Goal: Task Accomplishment & Management: Manage account settings

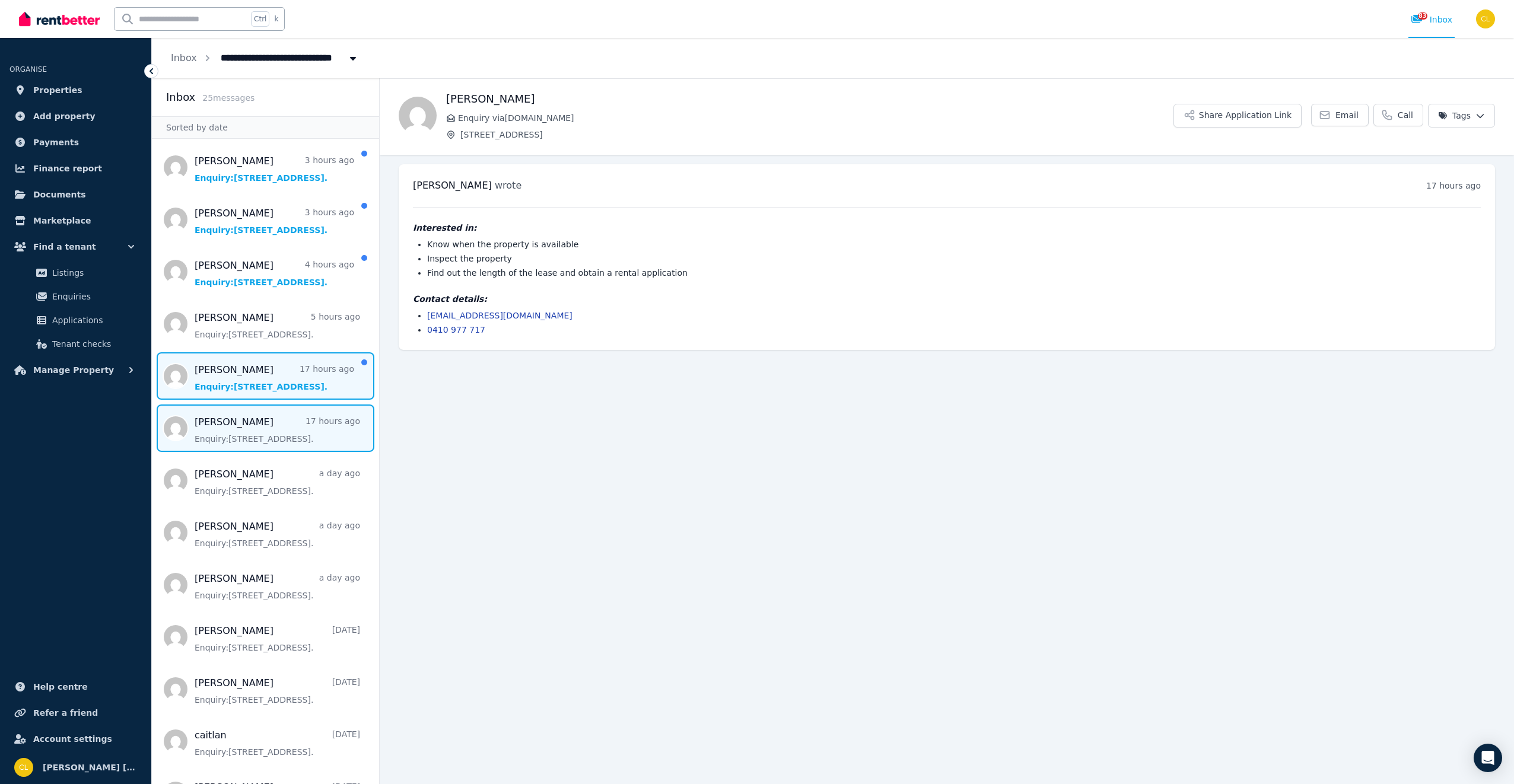
click at [230, 370] on span "Message list" at bounding box center [266, 376] width 228 height 48
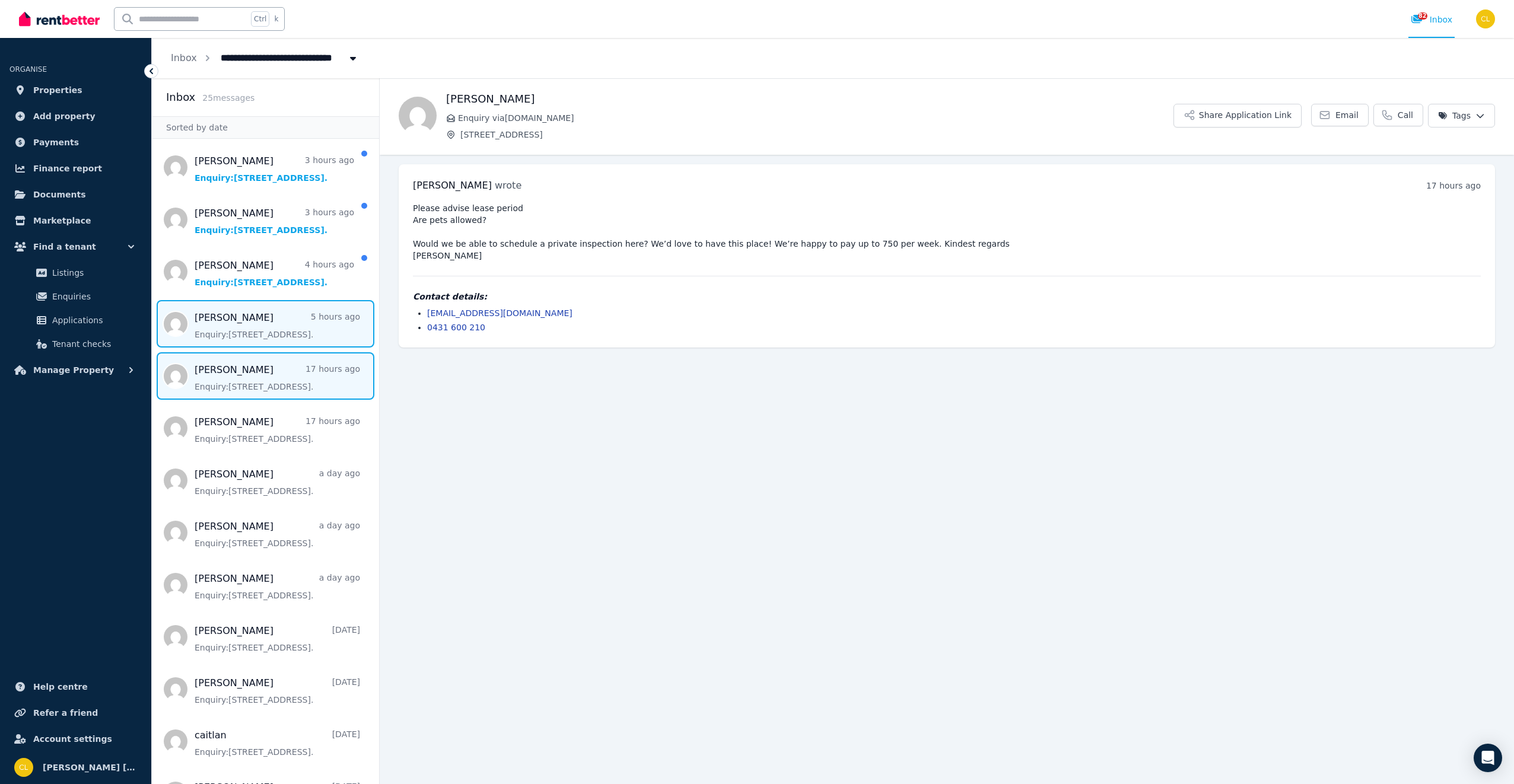
click at [294, 328] on span "Message list" at bounding box center [266, 323] width 228 height 48
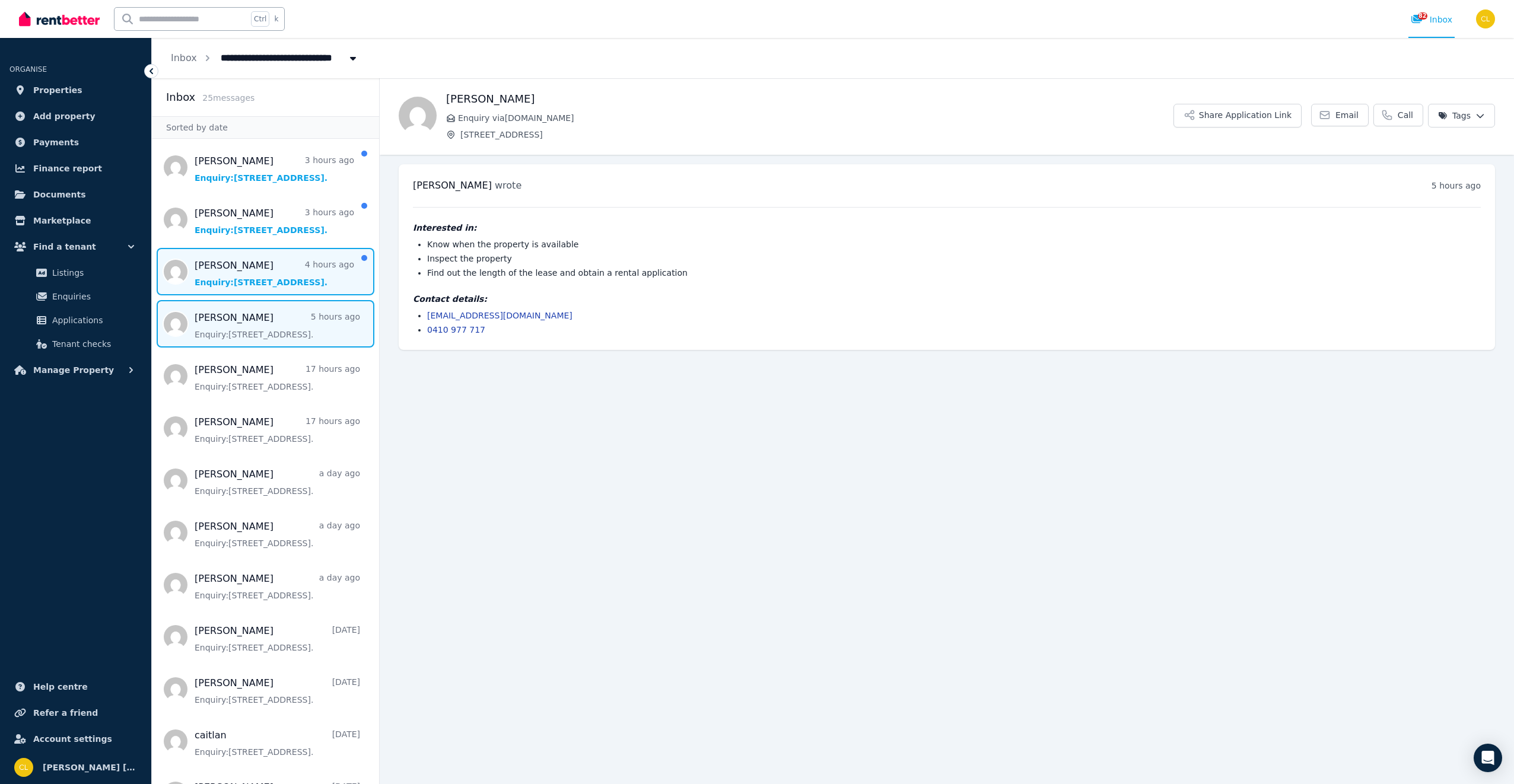
click at [279, 274] on span "Message list" at bounding box center [266, 272] width 228 height 48
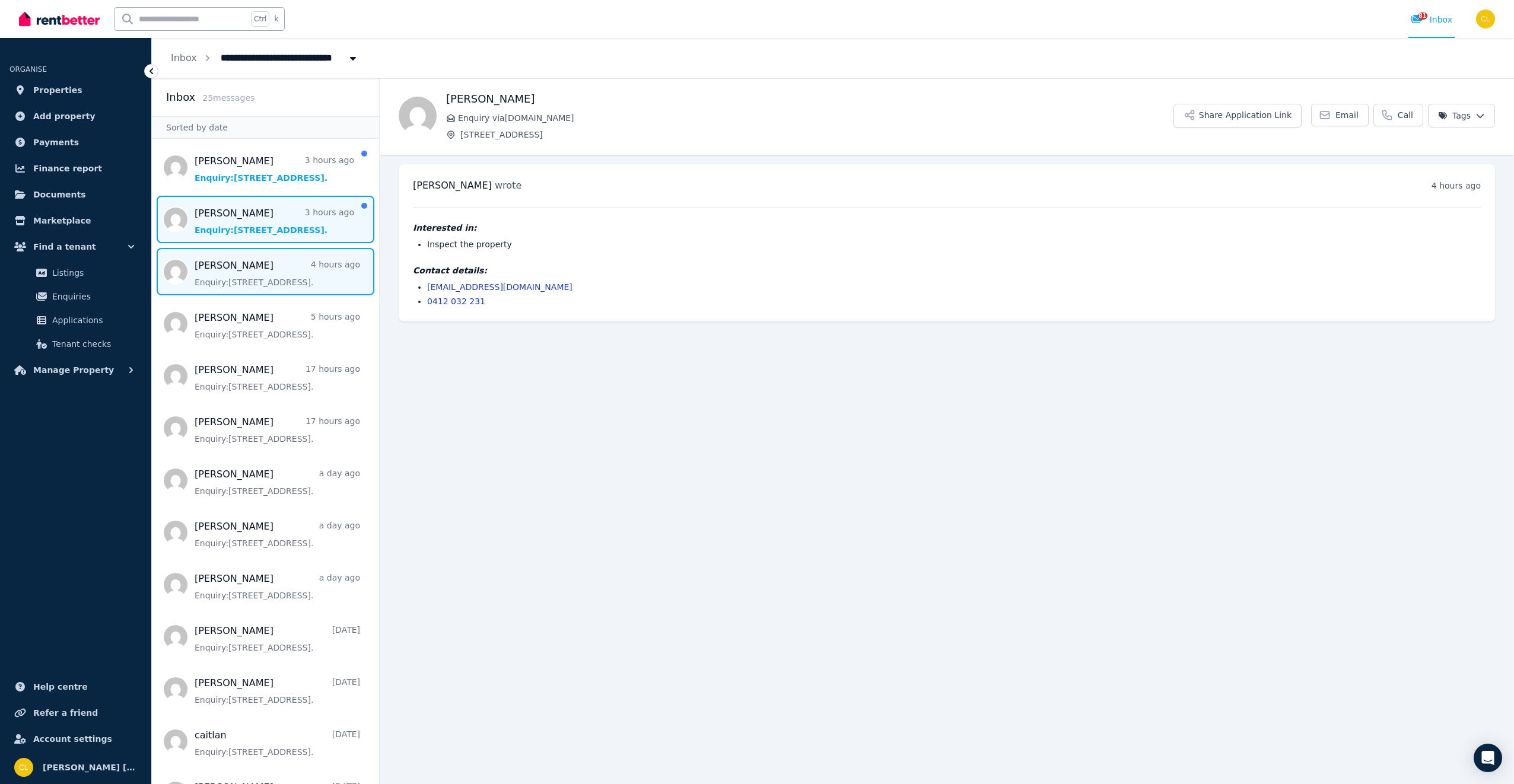
click at [264, 230] on span "Message list" at bounding box center [266, 219] width 228 height 48
click at [1278, 116] on button "Share Application Link" at bounding box center [1238, 116] width 128 height 23
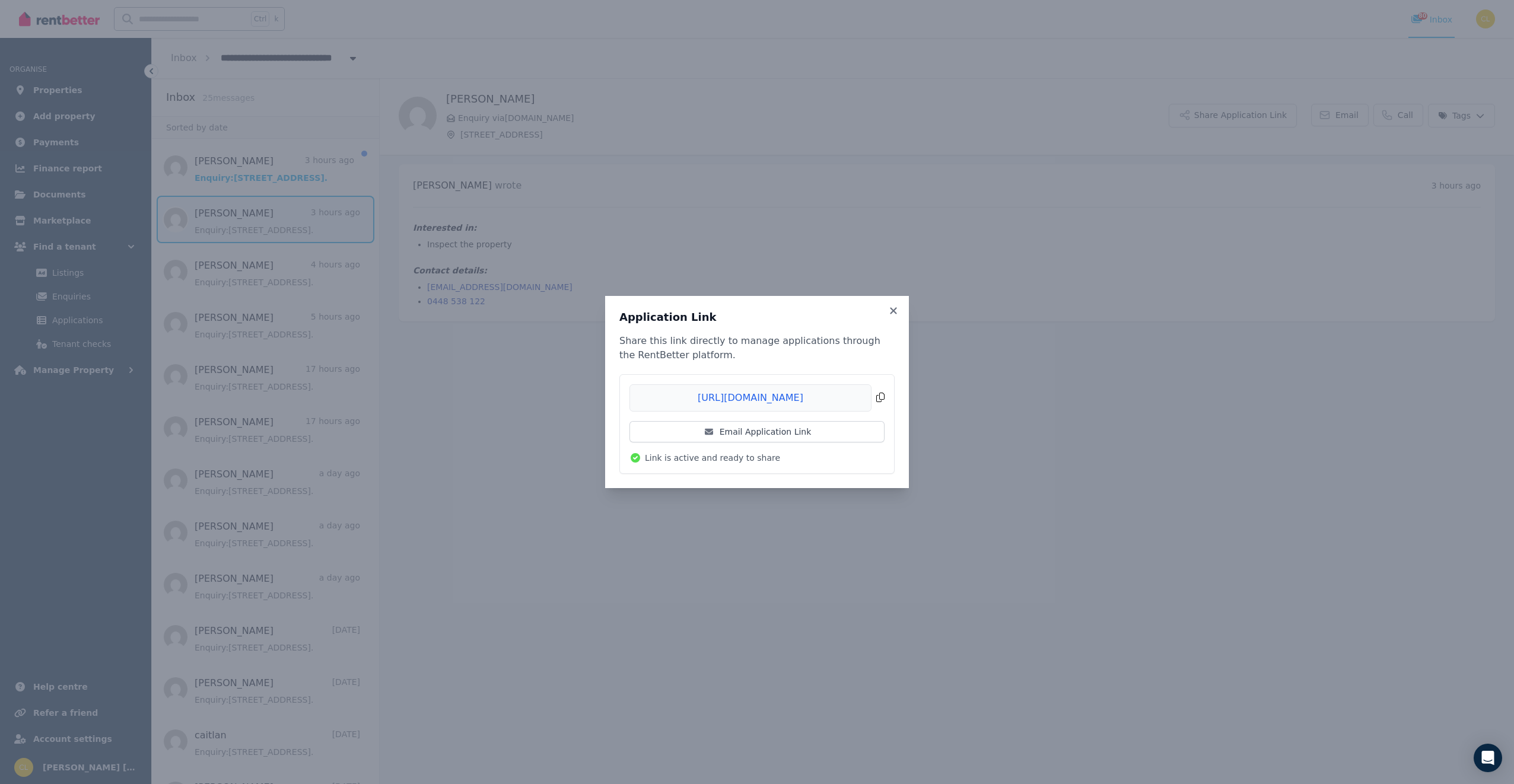
click at [881, 397] on span "Copied!" at bounding box center [757, 398] width 255 height 27
drag, startPoint x: 534, startPoint y: 352, endPoint x: 538, endPoint y: 345, distance: 8.1
click at [537, 351] on div "Application Link Share this link directly to manage applications through the Re…" at bounding box center [757, 392] width 1514 height 784
click at [893, 313] on icon at bounding box center [893, 311] width 12 height 11
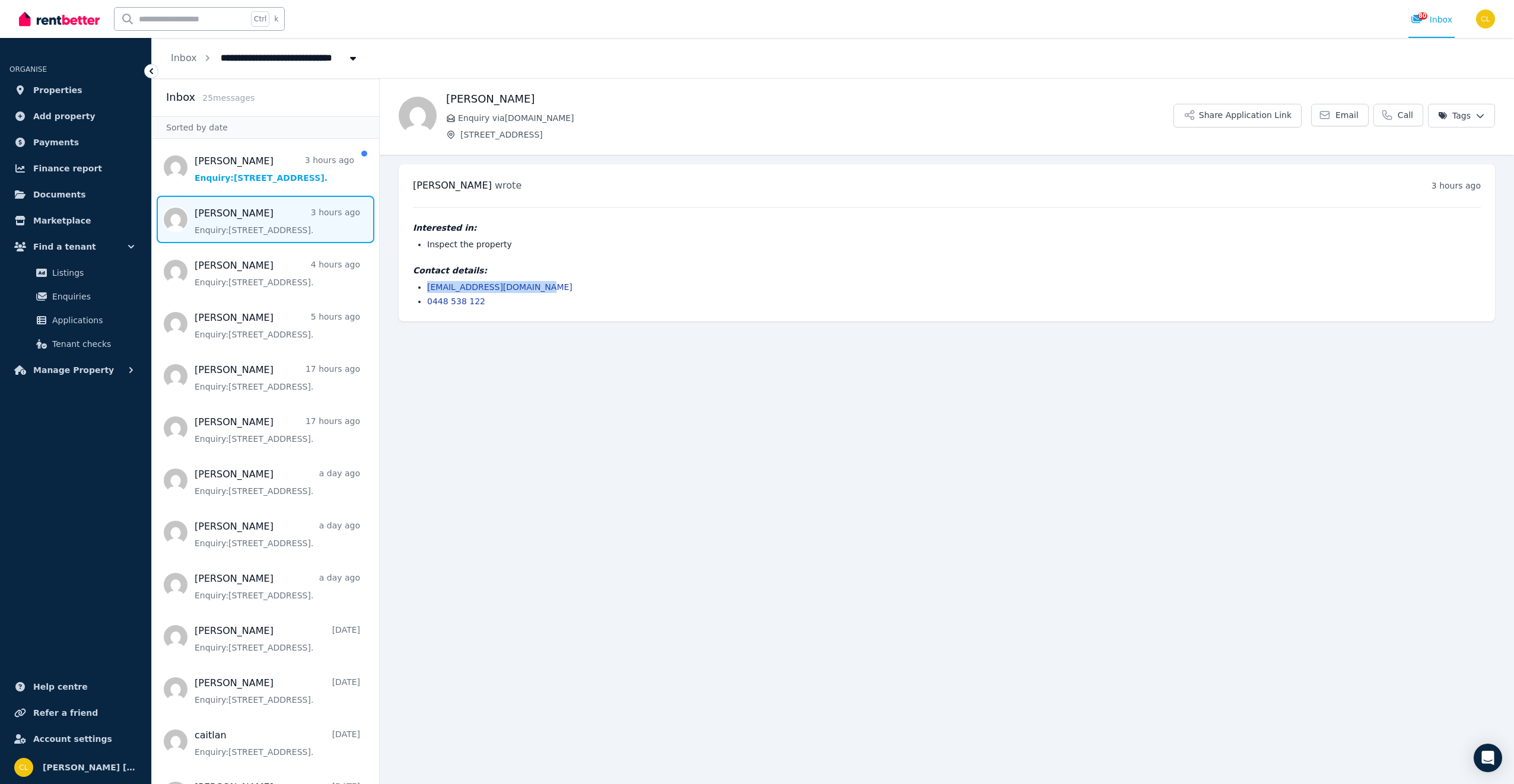
drag, startPoint x: 539, startPoint y: 288, endPoint x: 426, endPoint y: 286, distance: 113.0
click at [426, 286] on ul "[EMAIL_ADDRESS][DOMAIN_NAME] 0448 538 122" at bounding box center [947, 294] width 1068 height 26
drag, startPoint x: 426, startPoint y: 286, endPoint x: 445, endPoint y: 286, distance: 19.0
click at [246, 430] on span "Message list" at bounding box center [266, 428] width 228 height 48
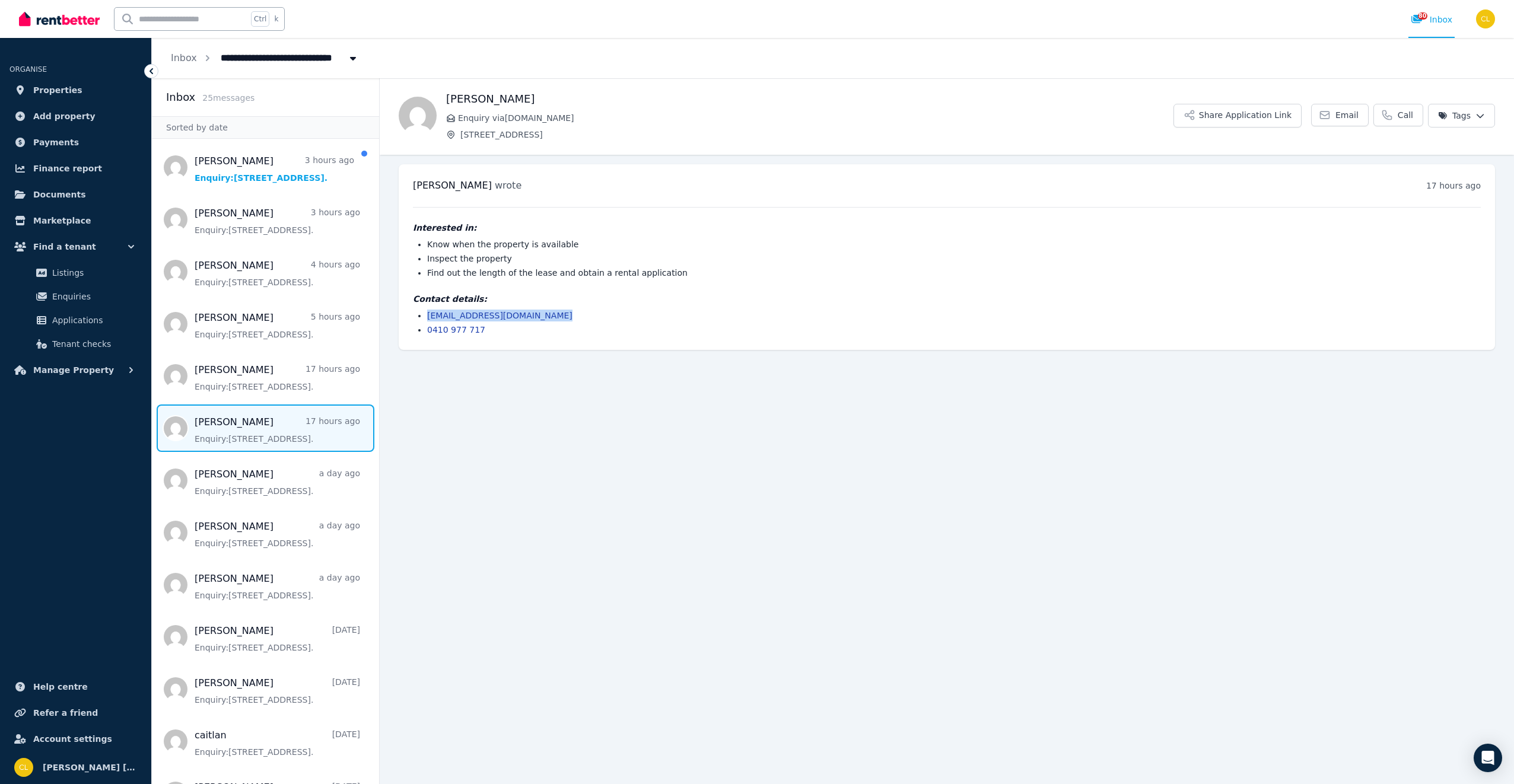
drag, startPoint x: 545, startPoint y: 317, endPoint x: 425, endPoint y: 317, distance: 120.0
click at [425, 317] on ul "[EMAIL_ADDRESS][DOMAIN_NAME] 0410 977 717" at bounding box center [947, 322] width 1068 height 26
drag, startPoint x: 425, startPoint y: 317, endPoint x: 445, endPoint y: 317, distance: 20.0
click at [250, 381] on span "Message list" at bounding box center [266, 376] width 228 height 48
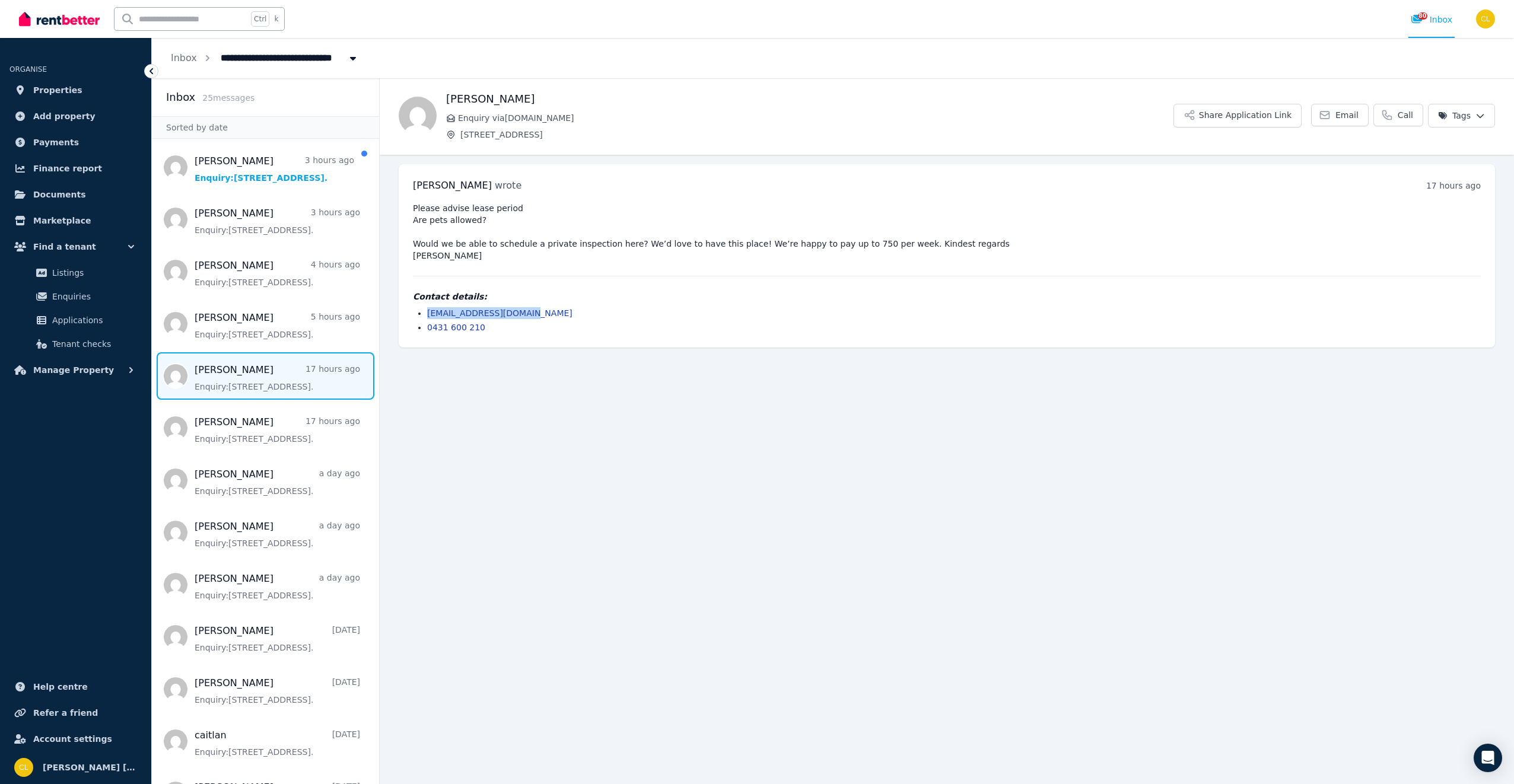
drag, startPoint x: 525, startPoint y: 313, endPoint x: 410, endPoint y: 313, distance: 115.0
click at [410, 313] on div "[PERSON_NAME] wrote 17 hours ago 7:43 pm [DATE][DATE] Please advise lease perio…" at bounding box center [947, 256] width 1097 height 183
drag, startPoint x: 410, startPoint y: 313, endPoint x: 480, endPoint y: 315, distance: 70.0
click at [228, 275] on span "Message list" at bounding box center [266, 272] width 228 height 48
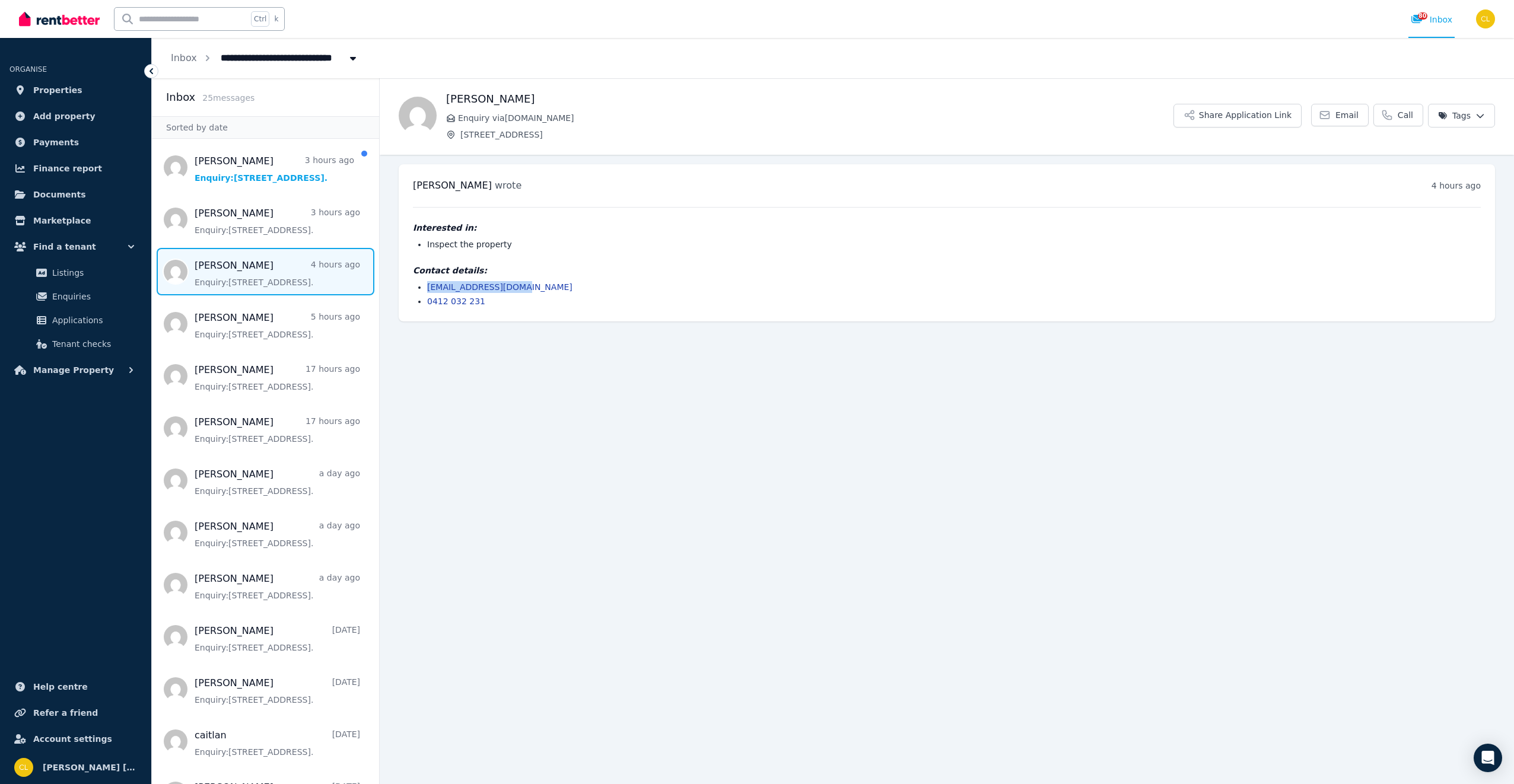
drag, startPoint x: 511, startPoint y: 285, endPoint x: 419, endPoint y: 290, distance: 92.1
click at [427, 290] on li "[EMAIL_ADDRESS][DOMAIN_NAME]" at bounding box center [954, 286] width 1053 height 12
drag, startPoint x: 419, startPoint y: 290, endPoint x: 438, endPoint y: 289, distance: 19.0
click at [56, 89] on span "Properties" at bounding box center [58, 90] width 50 height 14
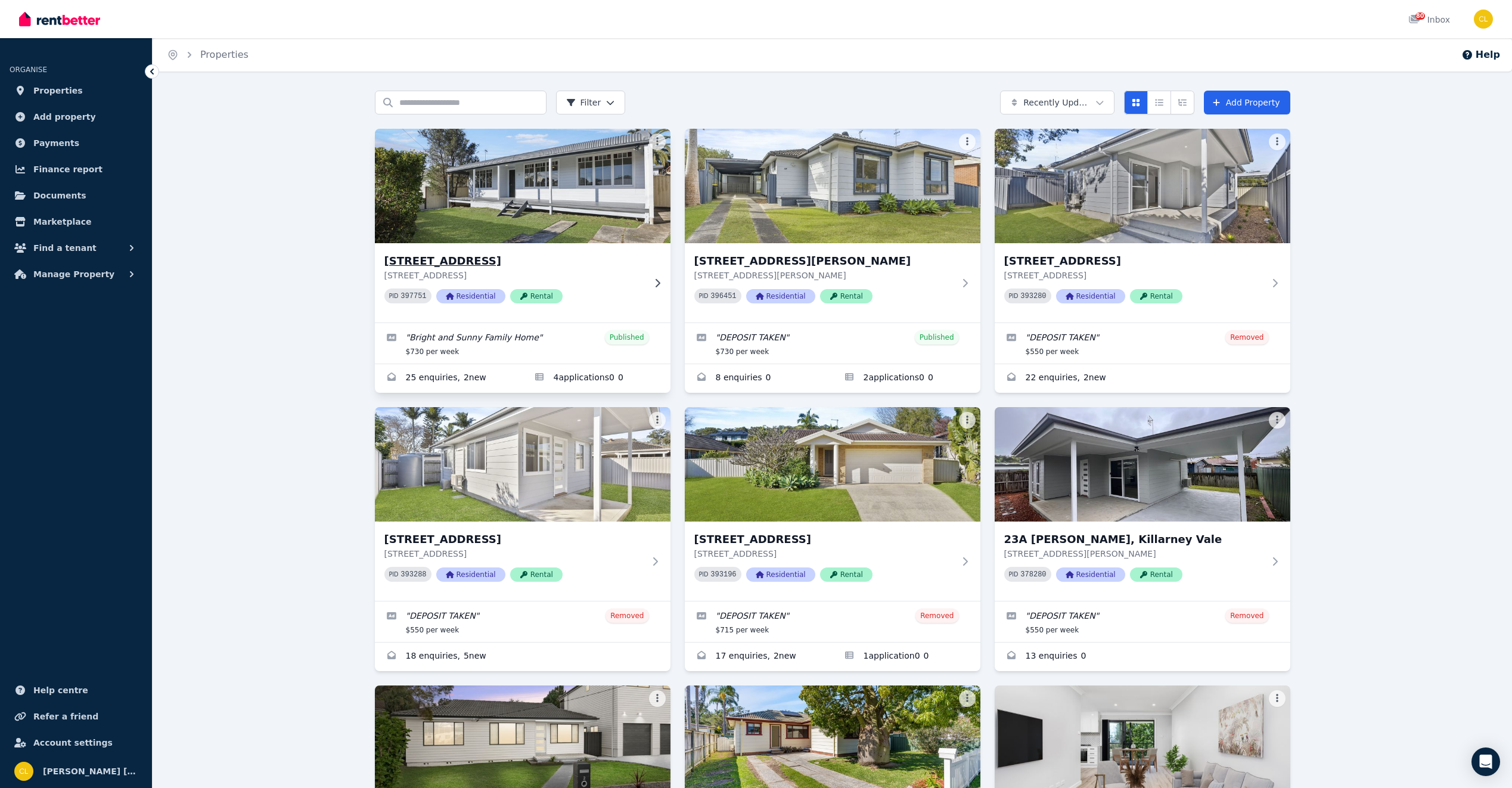
click at [496, 257] on h3 "[STREET_ADDRESS]" at bounding box center [515, 261] width 260 height 16
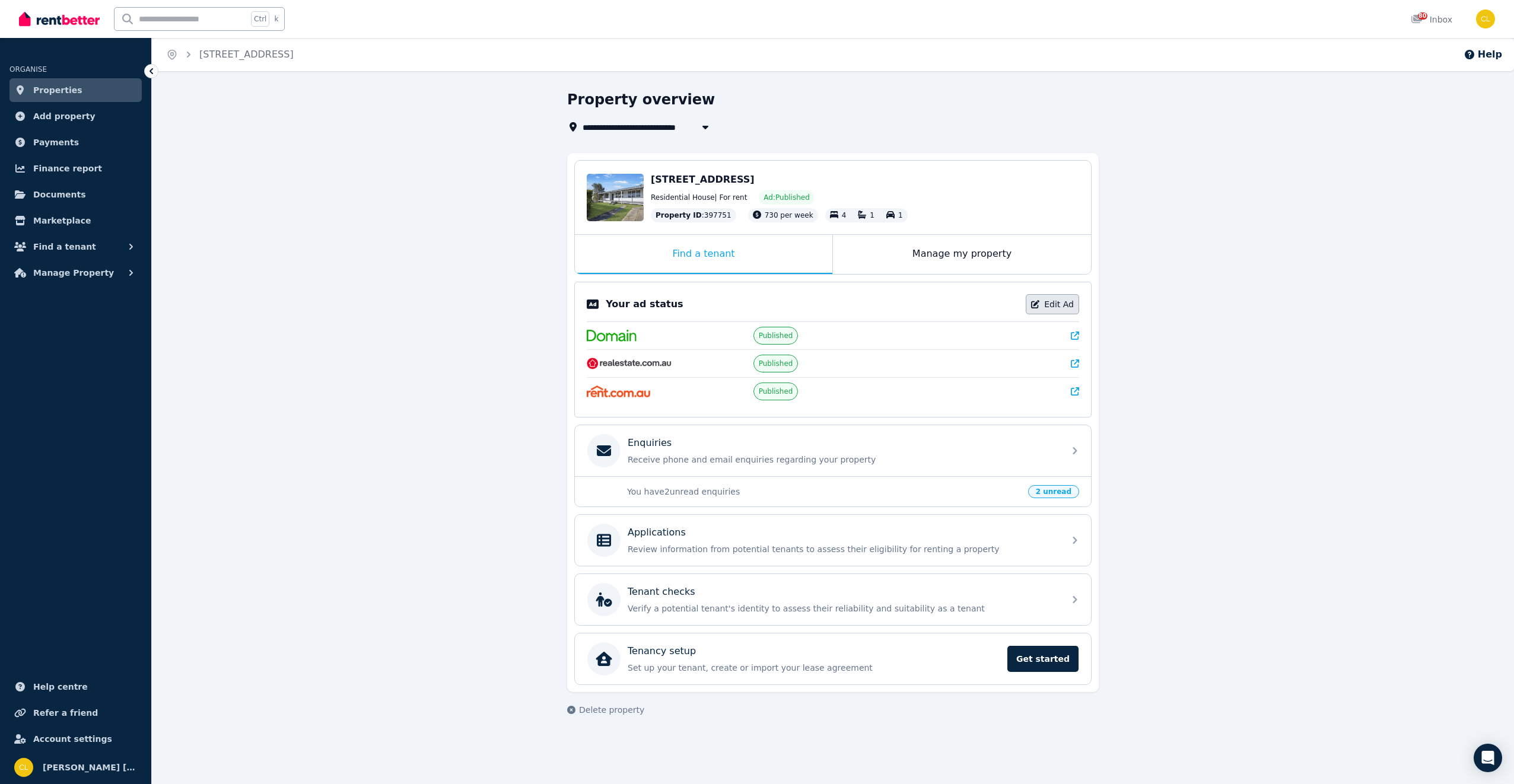
click at [1049, 303] on link "Edit Ad" at bounding box center [1052, 304] width 53 height 20
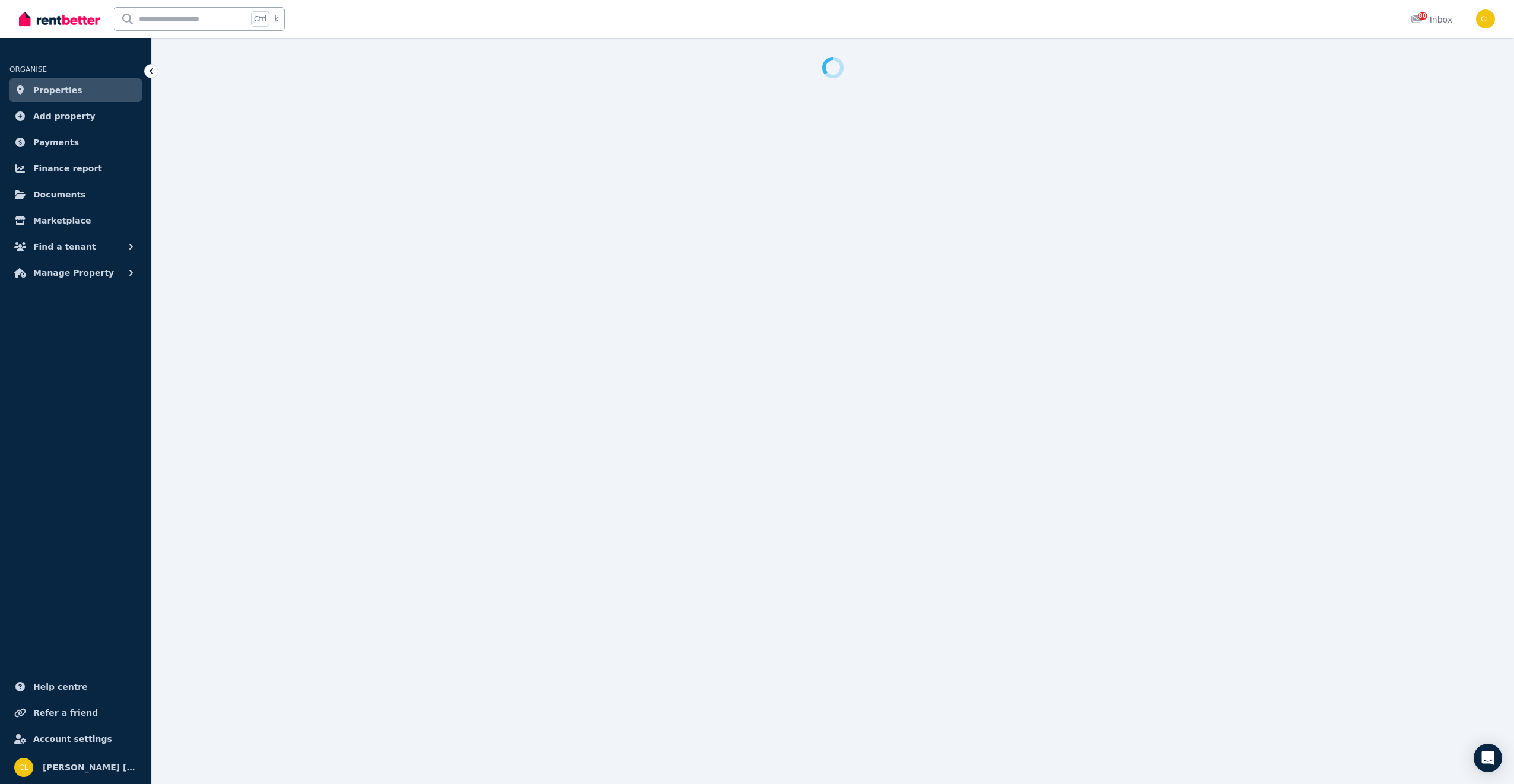
select select "**********"
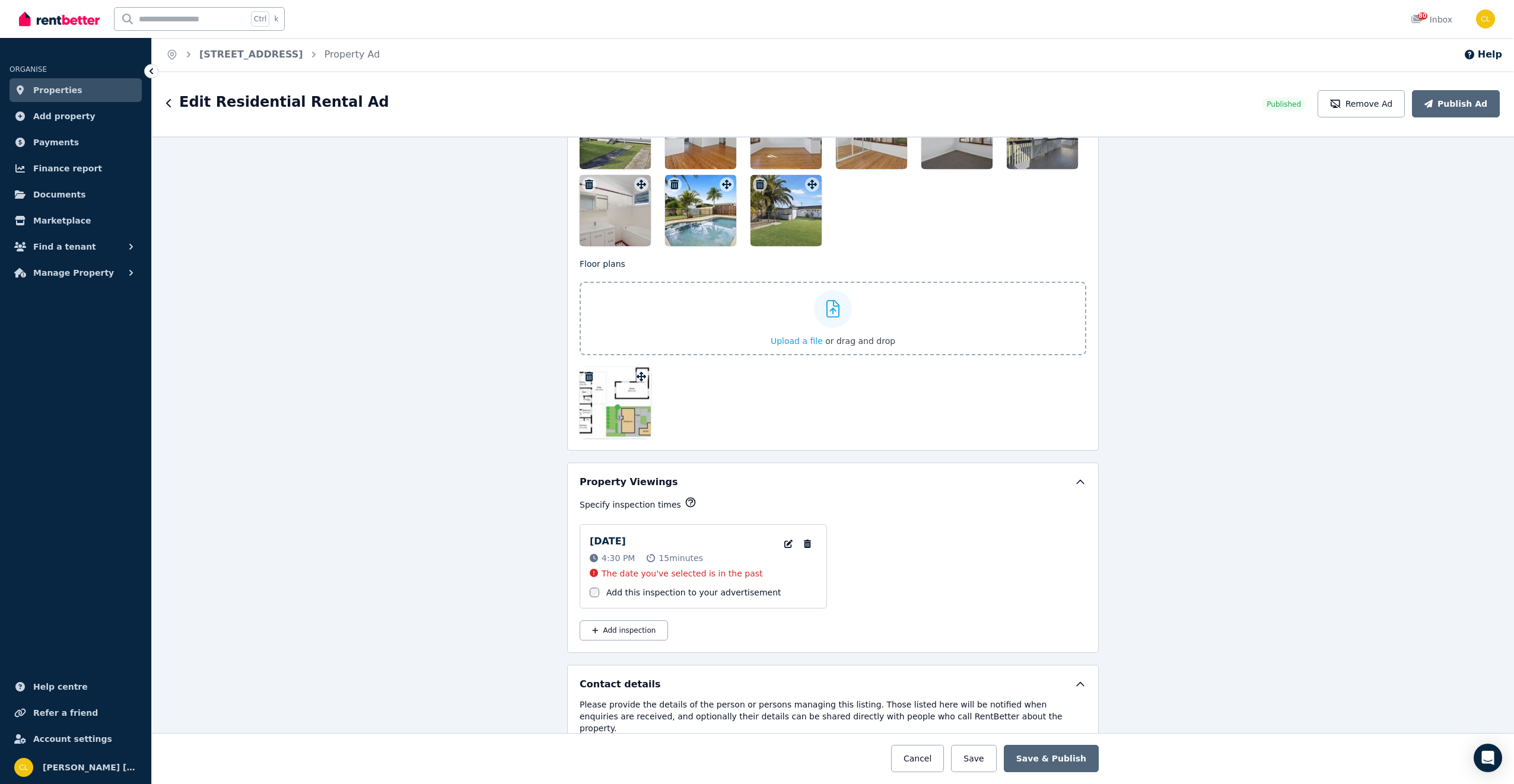
scroll to position [1753, 0]
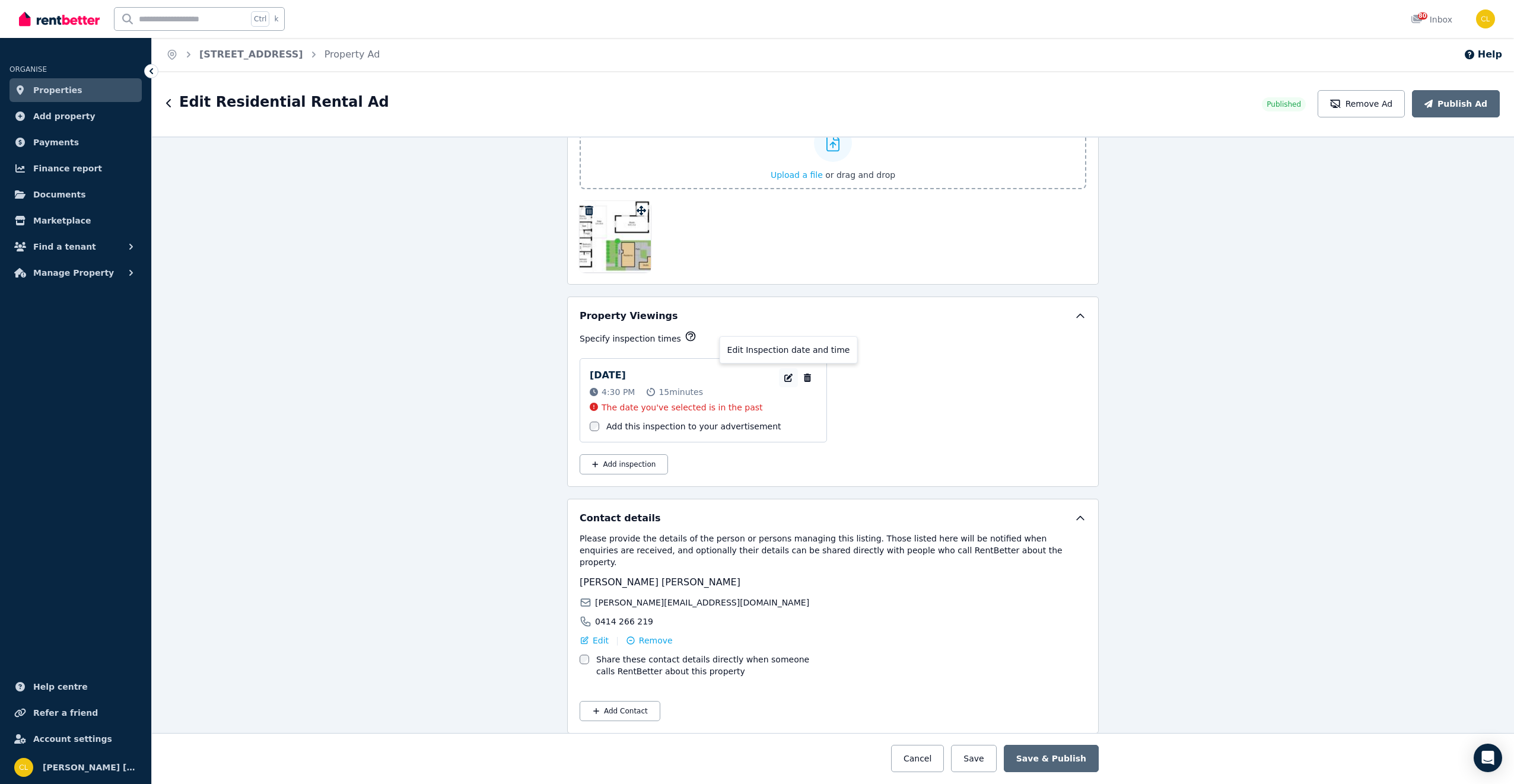
click at [784, 377] on icon "button" at bounding box center [788, 378] width 8 height 8
select select "**"
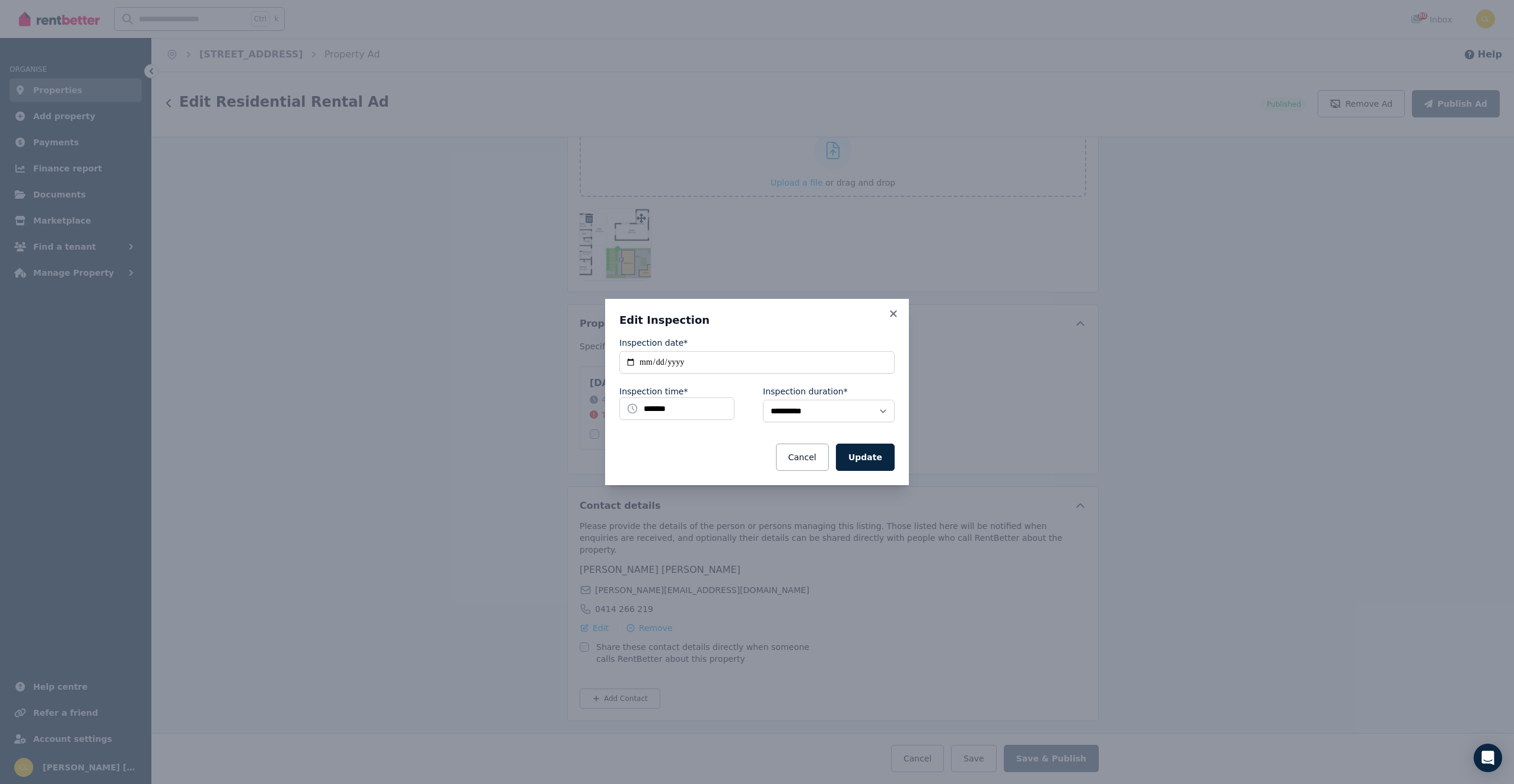
scroll to position [1732, 0]
click at [632, 358] on input "**********" at bounding box center [757, 362] width 276 height 23
type input "**********"
click at [859, 453] on button "Update" at bounding box center [864, 457] width 59 height 27
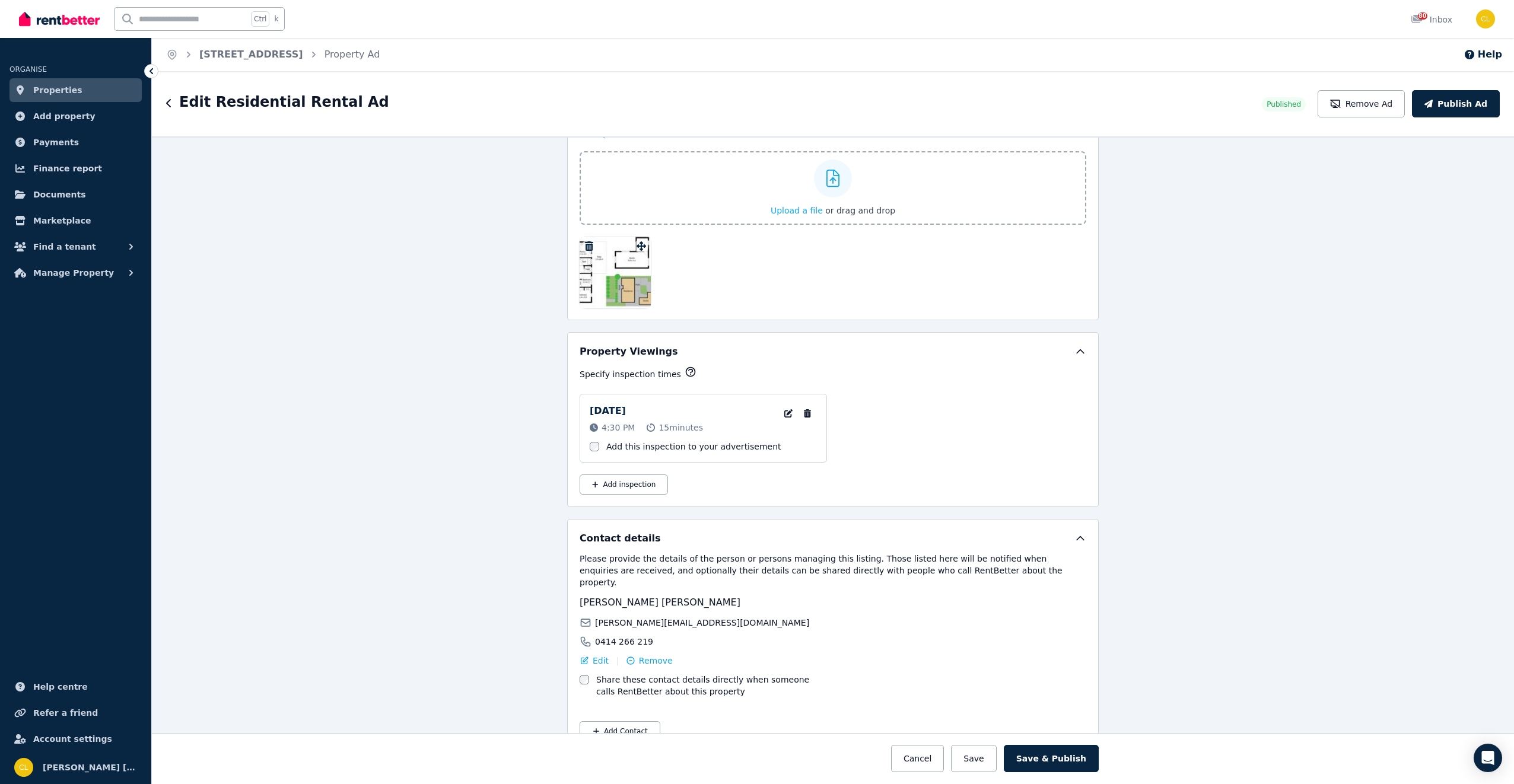
scroll to position [1738, 0]
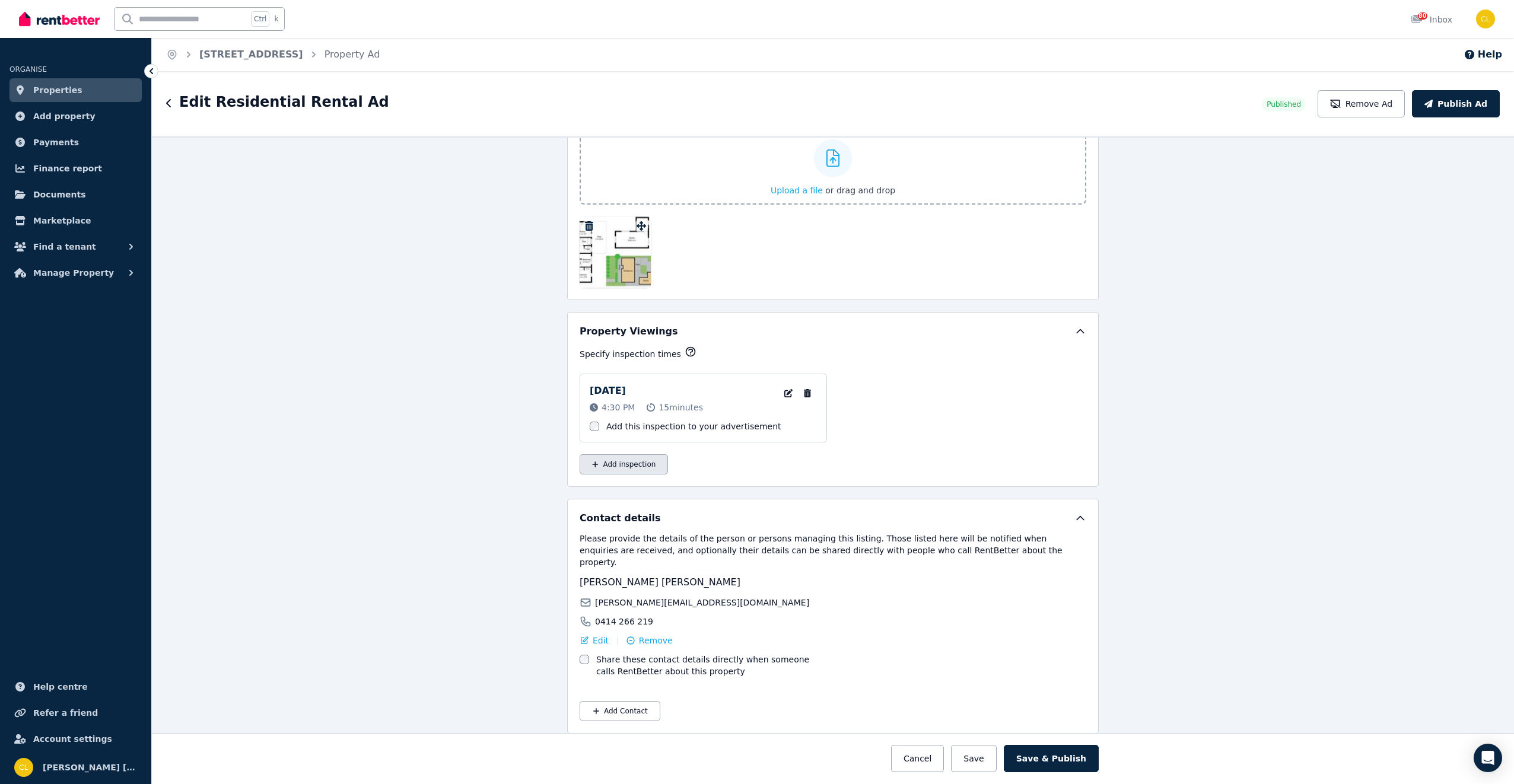
click at [646, 464] on button "Add inspection" at bounding box center [624, 464] width 89 height 20
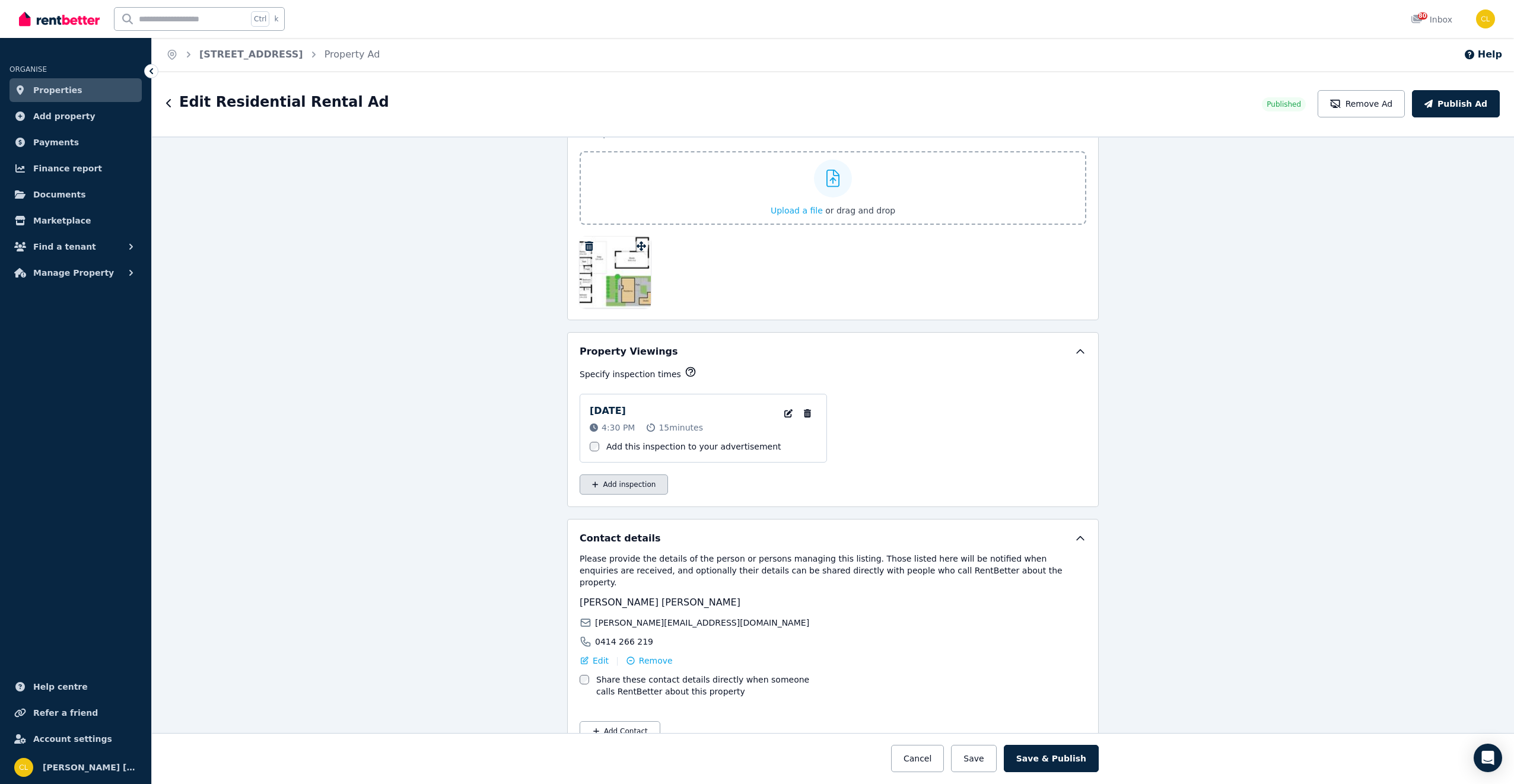
select select "**"
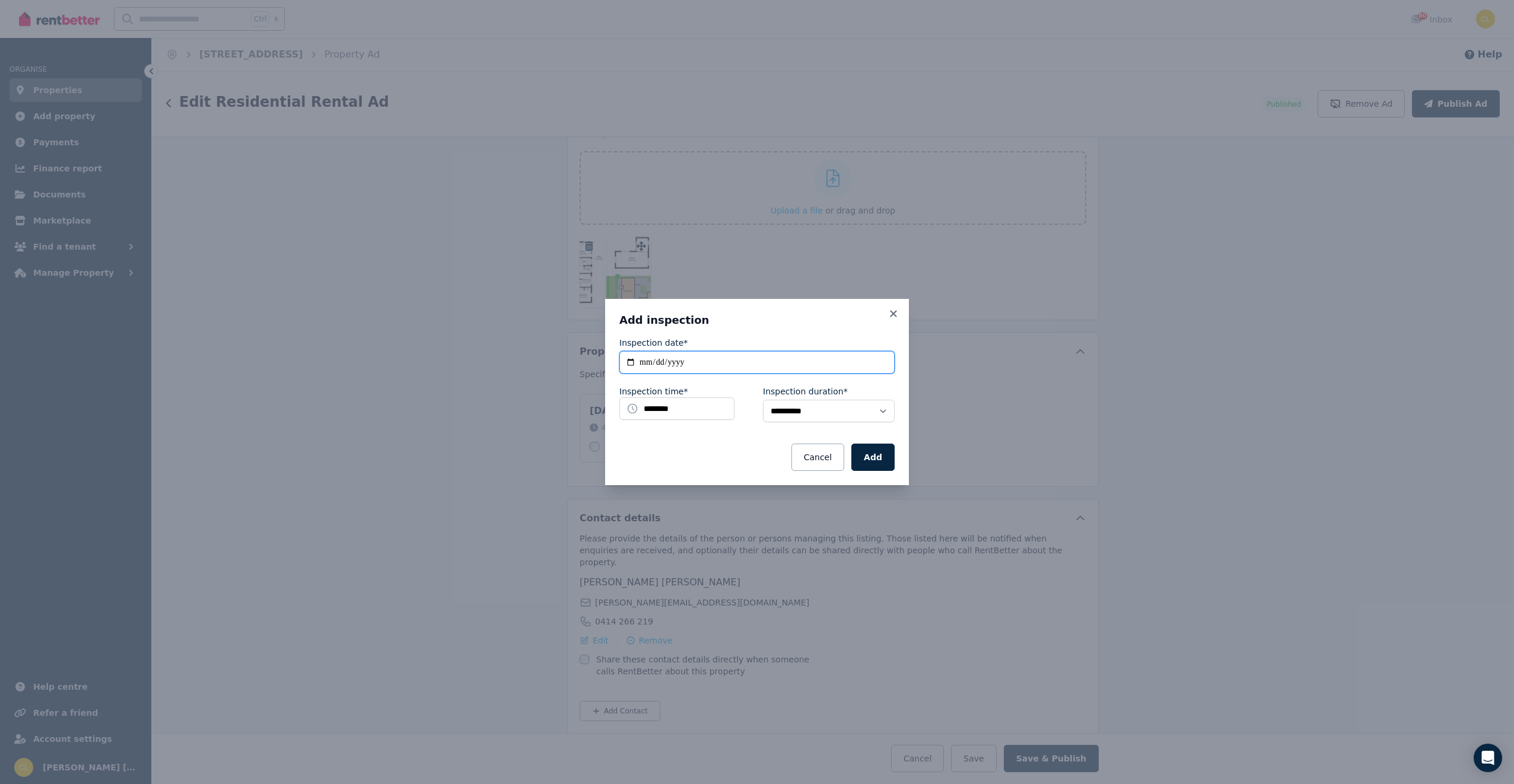
click at [633, 364] on input "**********" at bounding box center [757, 362] width 276 height 23
click at [668, 408] on input "********" at bounding box center [677, 408] width 115 height 23
click at [671, 461] on li "8:30 AM" at bounding box center [655, 464] width 71 height 18
click at [875, 459] on button "Add" at bounding box center [873, 457] width 43 height 27
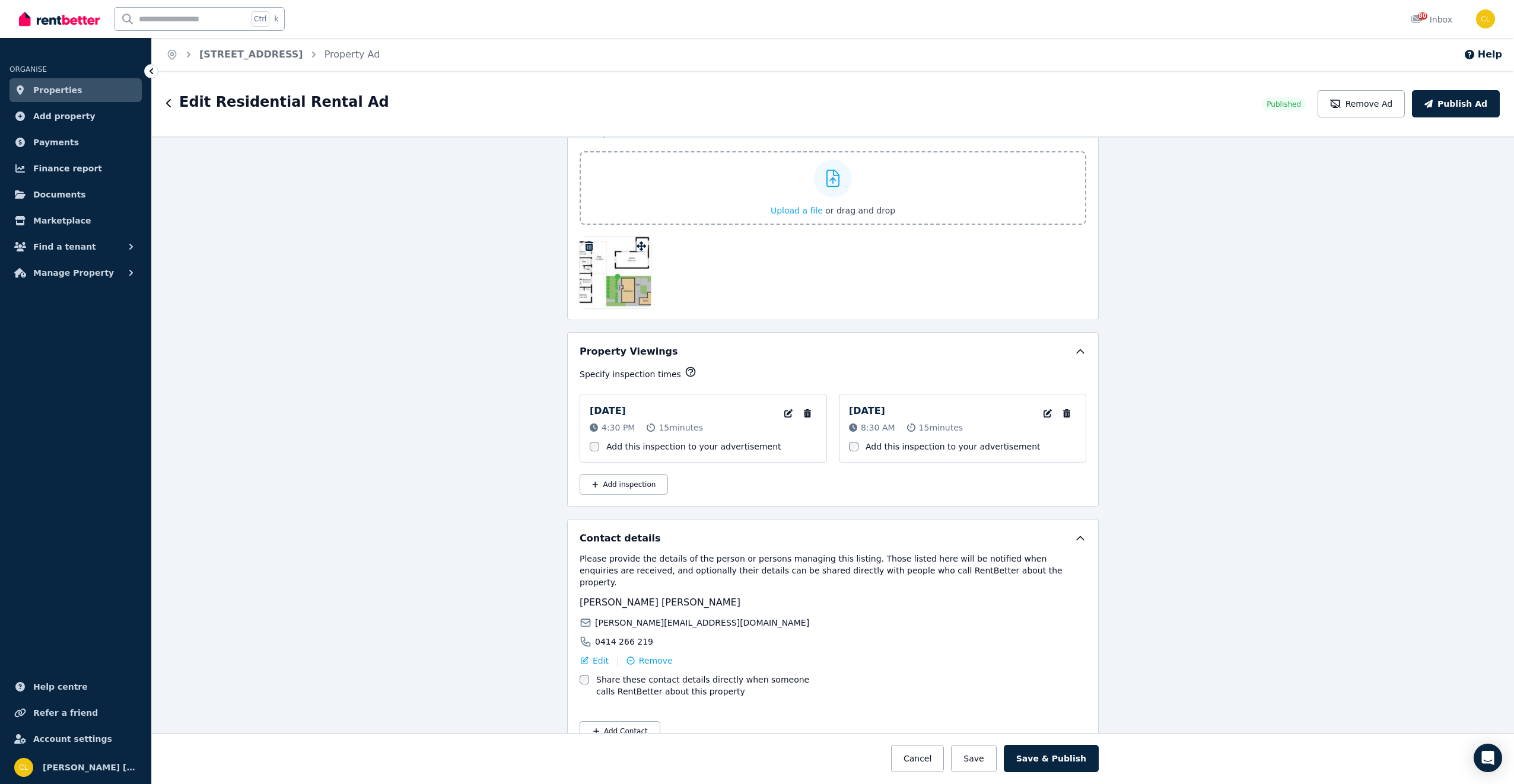
scroll to position [1738, 0]
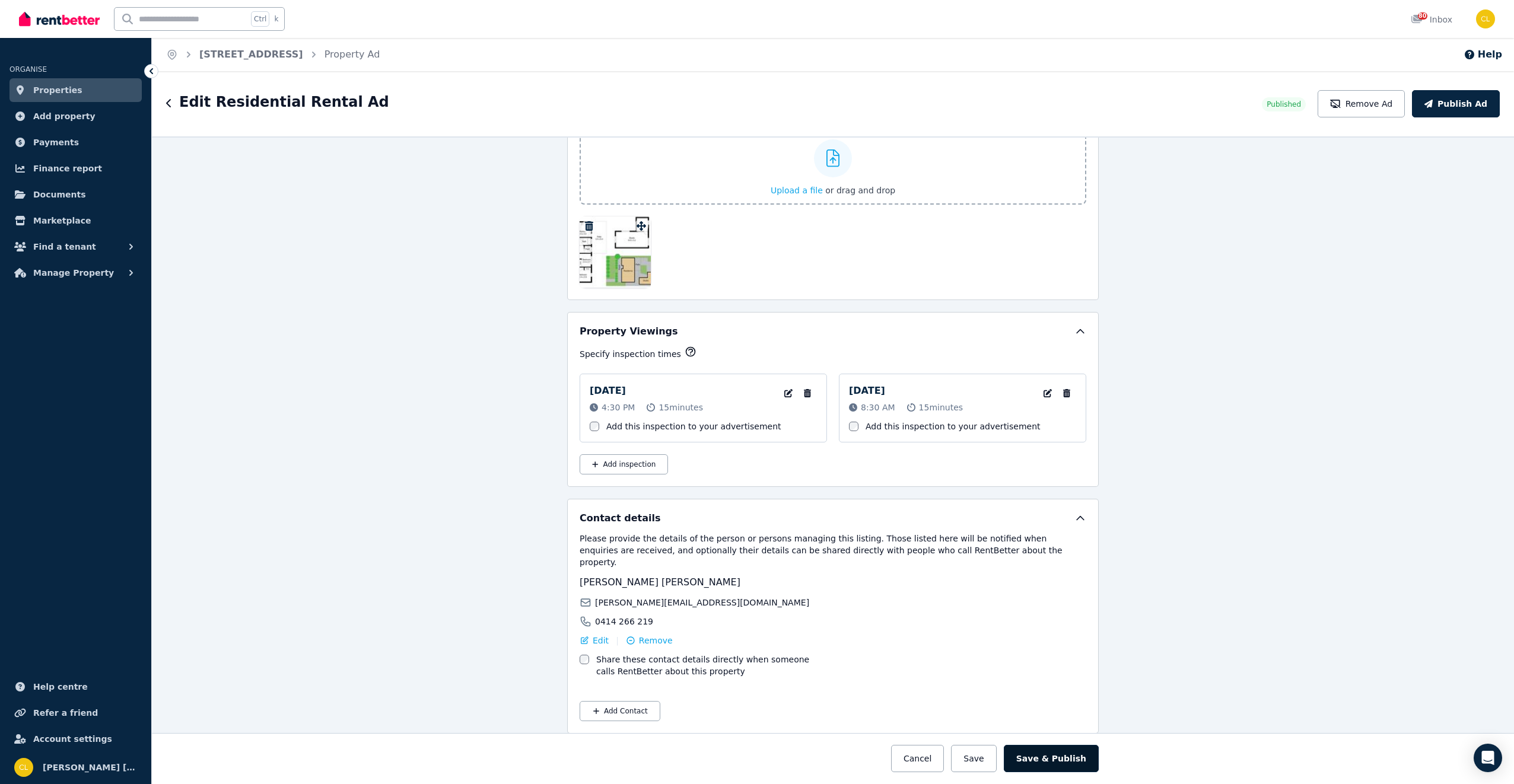
click at [1049, 761] on button "Save & Publish" at bounding box center [1051, 759] width 95 height 27
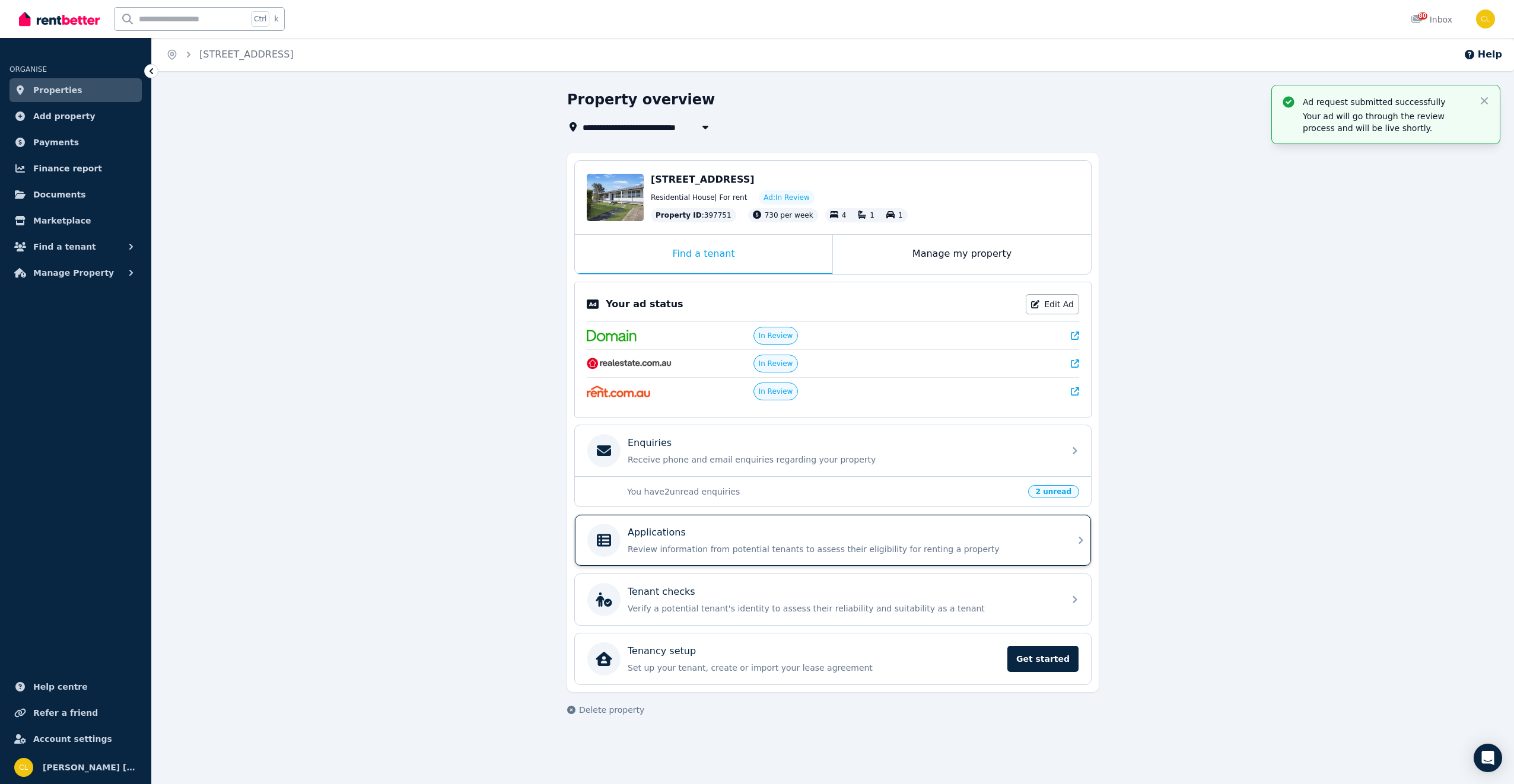
click at [808, 539] on div "Applications" at bounding box center [843, 533] width 430 height 14
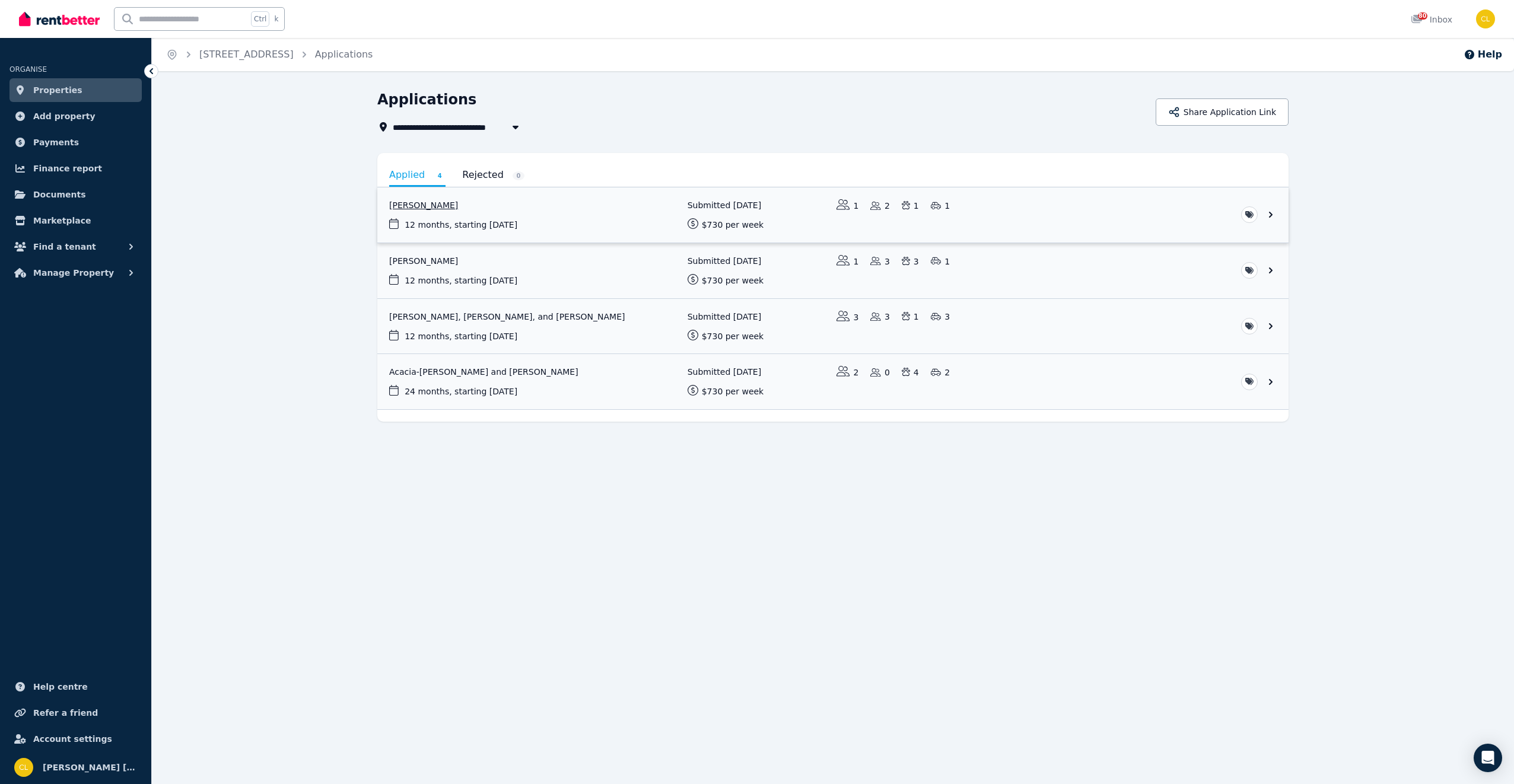
click at [429, 203] on link "View application: Jessica Hartnett" at bounding box center [833, 215] width 911 height 55
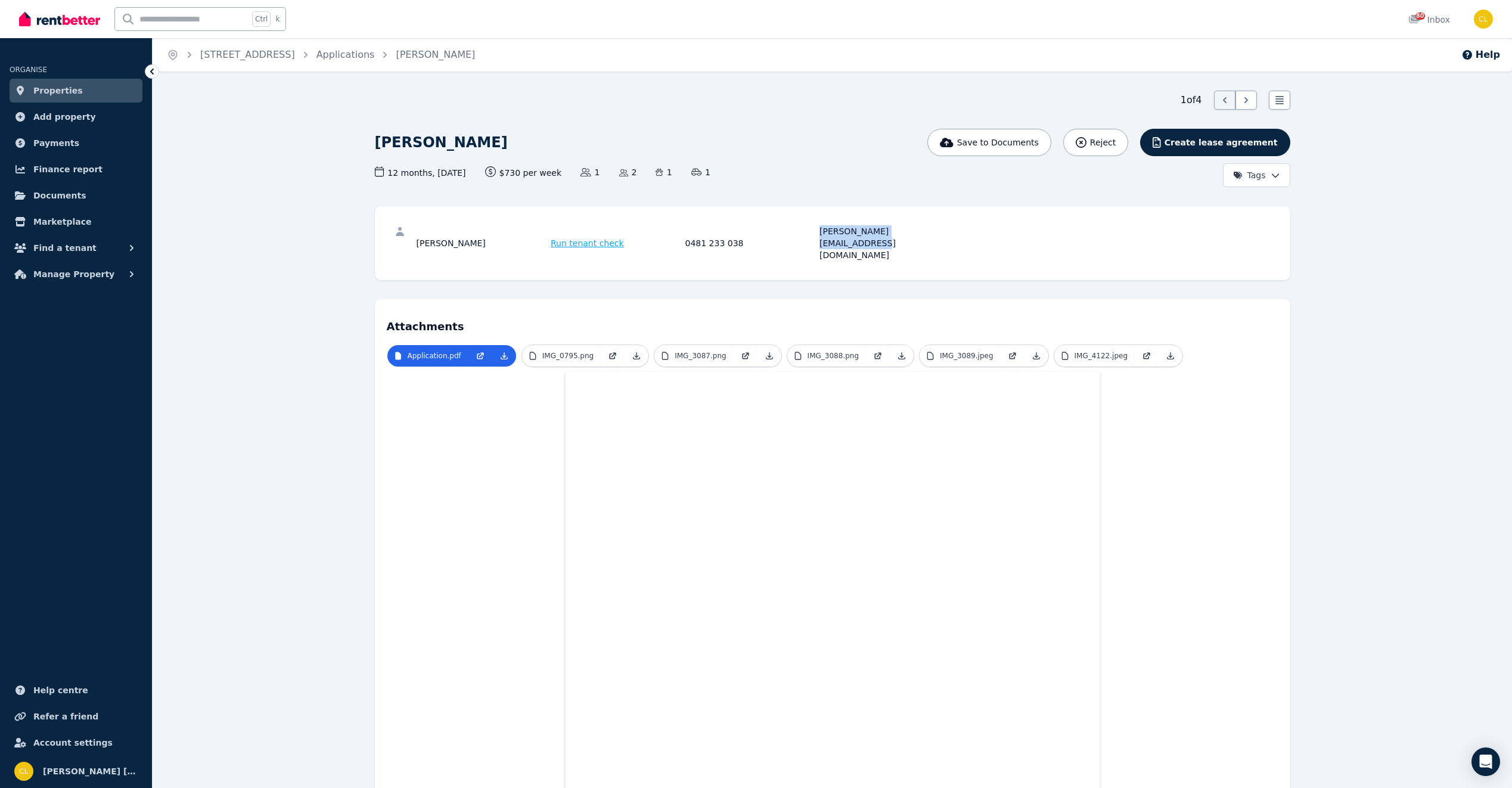
drag, startPoint x: 923, startPoint y: 231, endPoint x: 810, endPoint y: 231, distance: 113.0
click at [810, 231] on div "[PERSON_NAME] Run tenant check 0481 233 038 [PERSON_NAME][EMAIL_ADDRESS][DOMAIN…" at bounding box center [683, 242] width 534 height 35
drag, startPoint x: 810, startPoint y: 231, endPoint x: 832, endPoint y: 228, distance: 22.2
copy div "[PERSON_NAME][EMAIL_ADDRESS][DOMAIN_NAME]"
click at [375, 58] on link "Applications" at bounding box center [346, 54] width 58 height 11
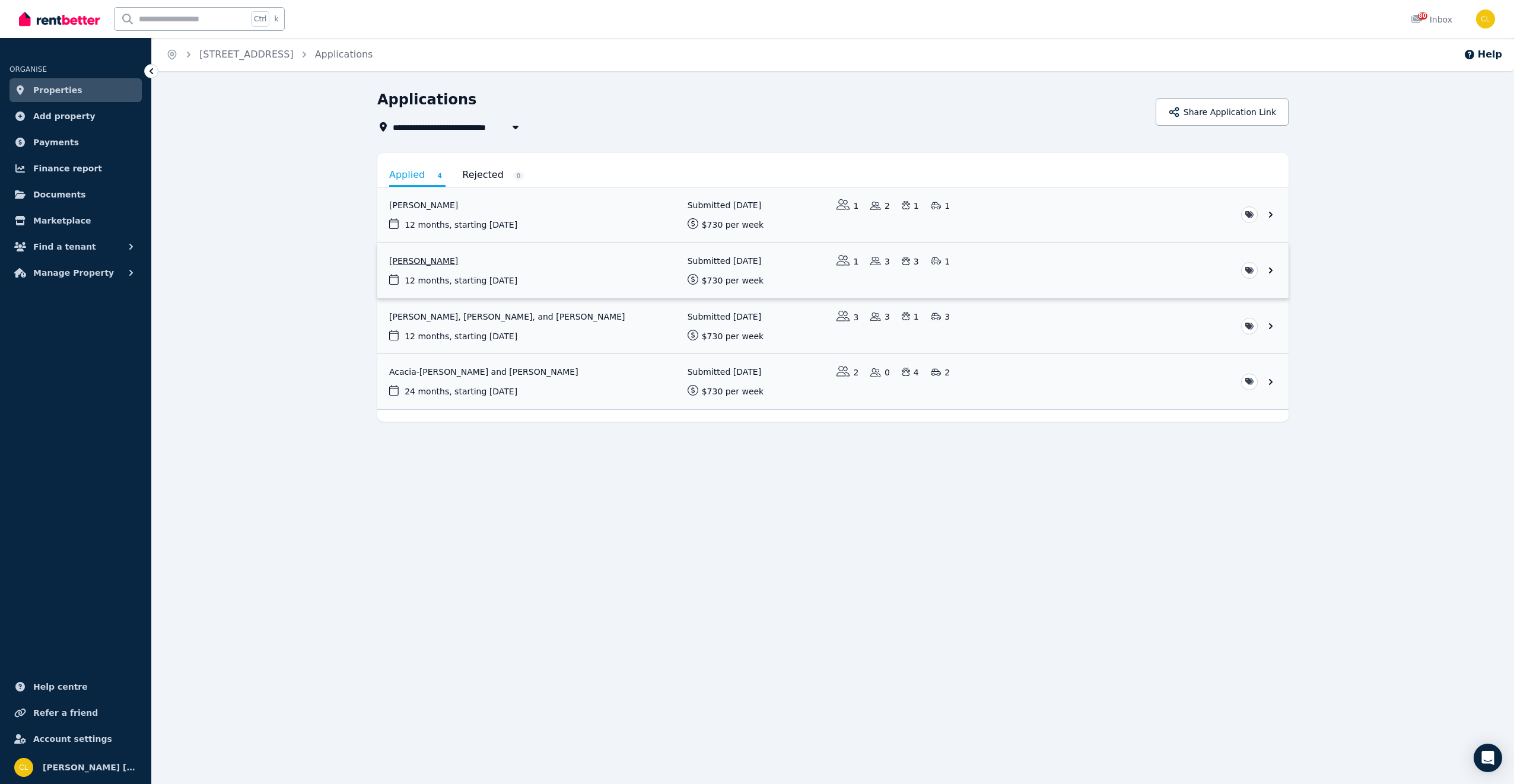
click at [414, 258] on link "View application: Kassane Howlett" at bounding box center [833, 270] width 911 height 55
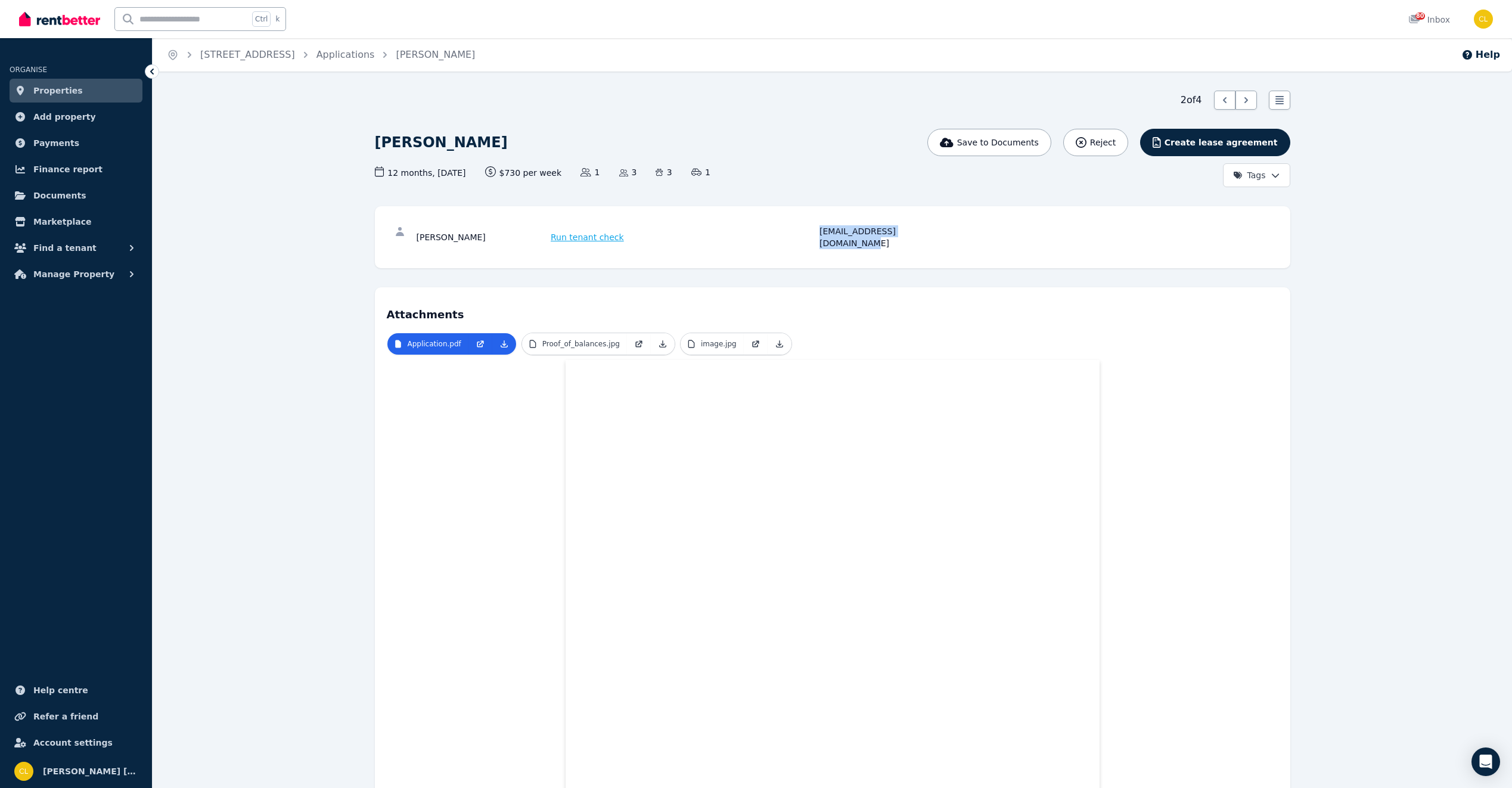
drag, startPoint x: 937, startPoint y: 231, endPoint x: 812, endPoint y: 238, distance: 125.2
click at [812, 238] on div "Kassane [PERSON_NAME] Run tenant check [EMAIL_ADDRESS][DOMAIN_NAME]" at bounding box center [832, 237] width 892 height 38
drag, startPoint x: 812, startPoint y: 238, endPoint x: 838, endPoint y: 231, distance: 26.9
copy div "[EMAIL_ADDRESS][DOMAIN_NAME]"
click at [375, 52] on link "Applications" at bounding box center [346, 54] width 58 height 11
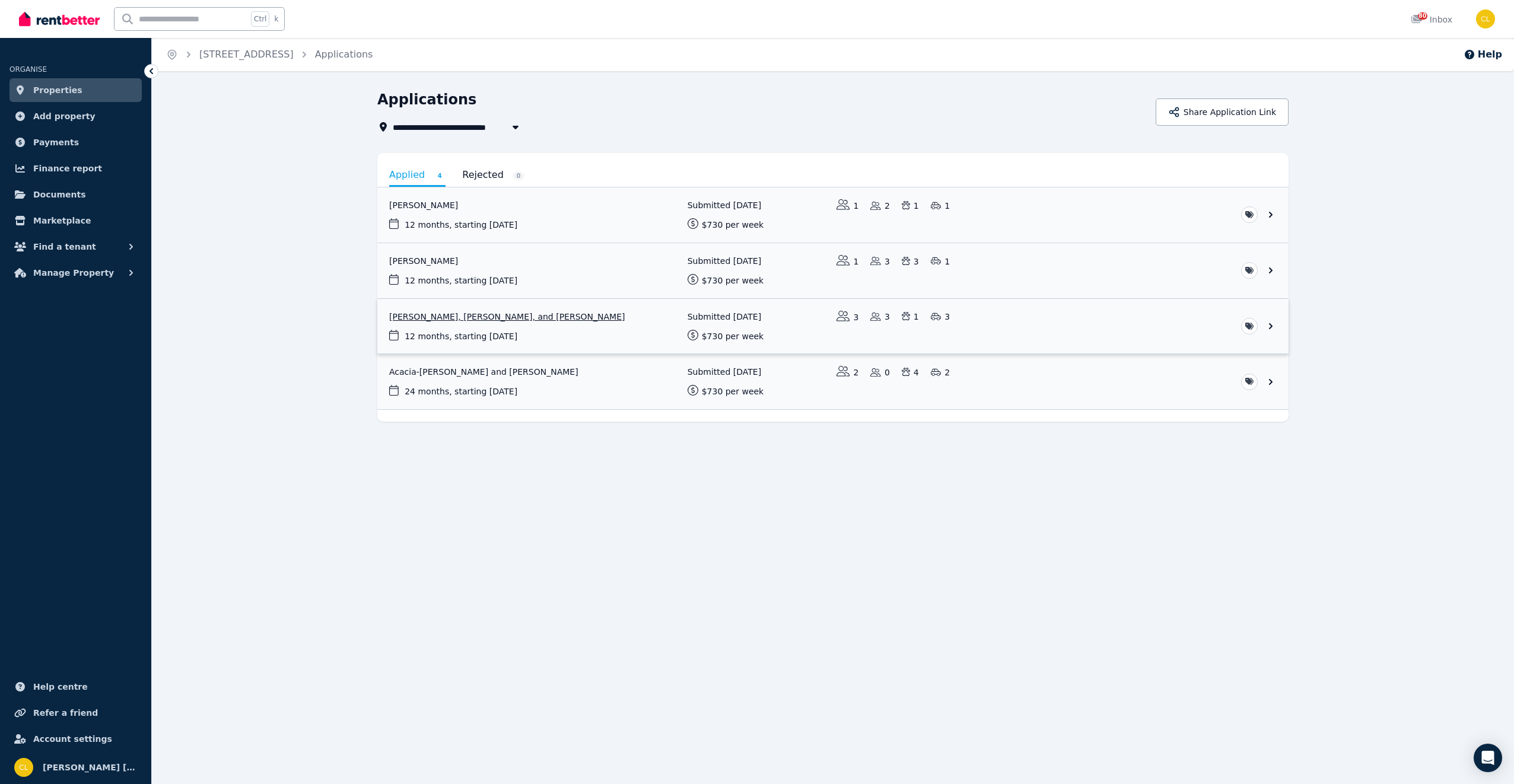
click at [486, 318] on link "View application: Jay Collins, Jordan Cropper, and Gaylene Cropper" at bounding box center [833, 326] width 911 height 55
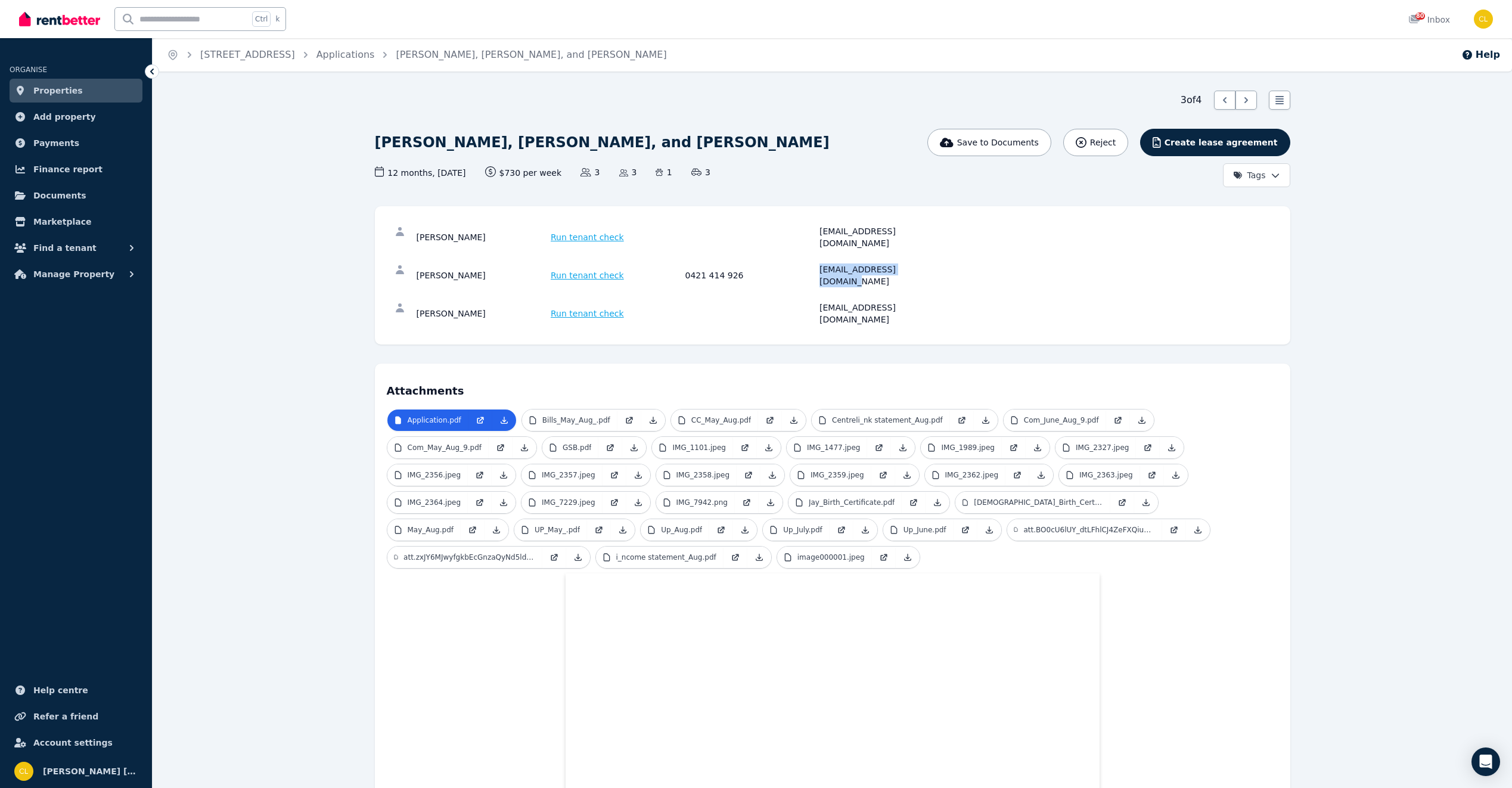
drag, startPoint x: 923, startPoint y: 259, endPoint x: 810, endPoint y: 262, distance: 113.0
click at [810, 263] on div "[PERSON_NAME] Run tenant check 0421 414 926 [EMAIL_ADDRESS][DOMAIN_NAME]" at bounding box center [683, 275] width 534 height 24
drag, startPoint x: 810, startPoint y: 262, endPoint x: 852, endPoint y: 254, distance: 42.8
copy div "[EMAIL_ADDRESS][DOMAIN_NAME]"
click at [375, 56] on link "Applications" at bounding box center [346, 54] width 58 height 11
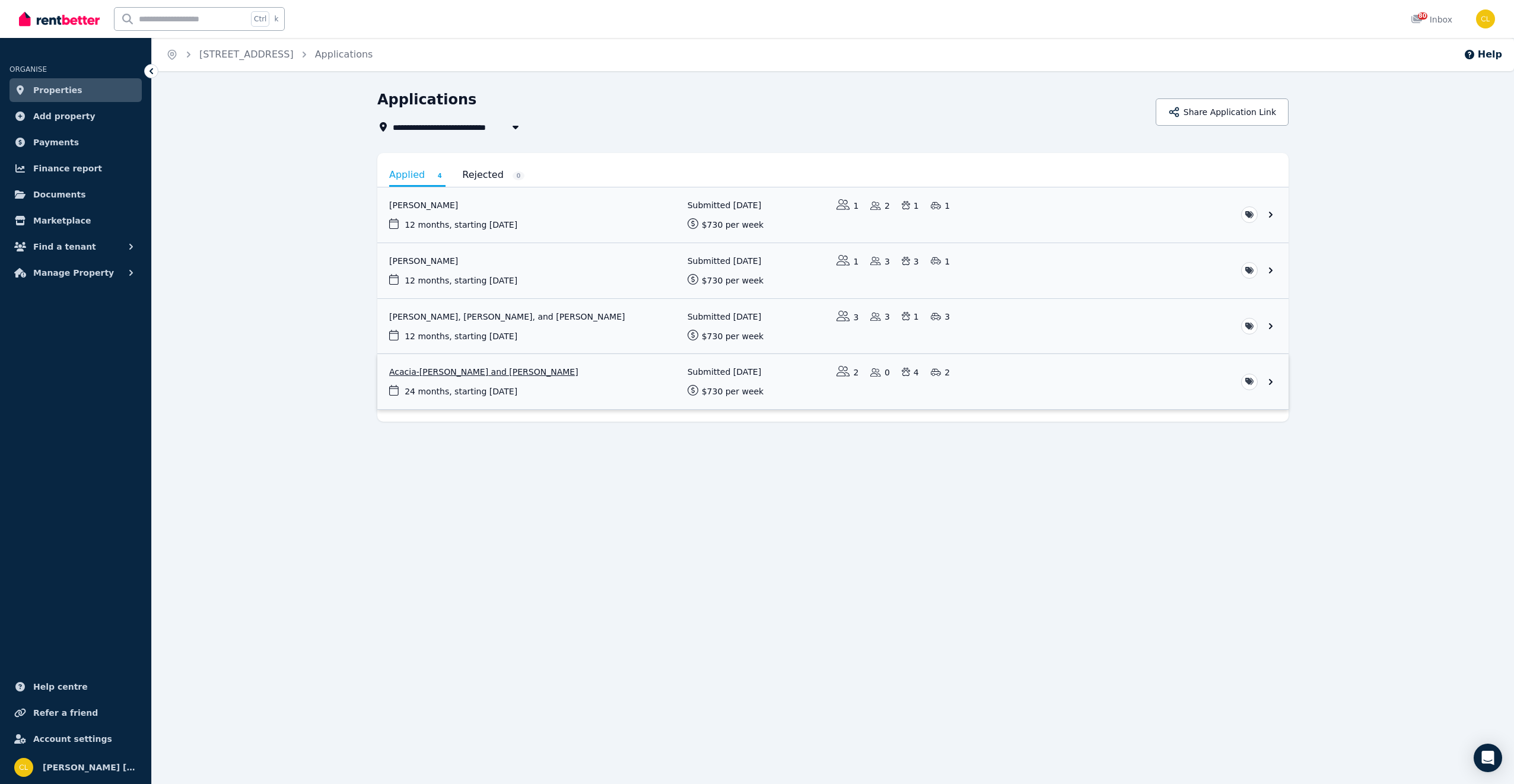
click at [438, 370] on link "View application: Acacia-Rose Jenkins-Brown and Cameron Wilcox" at bounding box center [833, 381] width 911 height 55
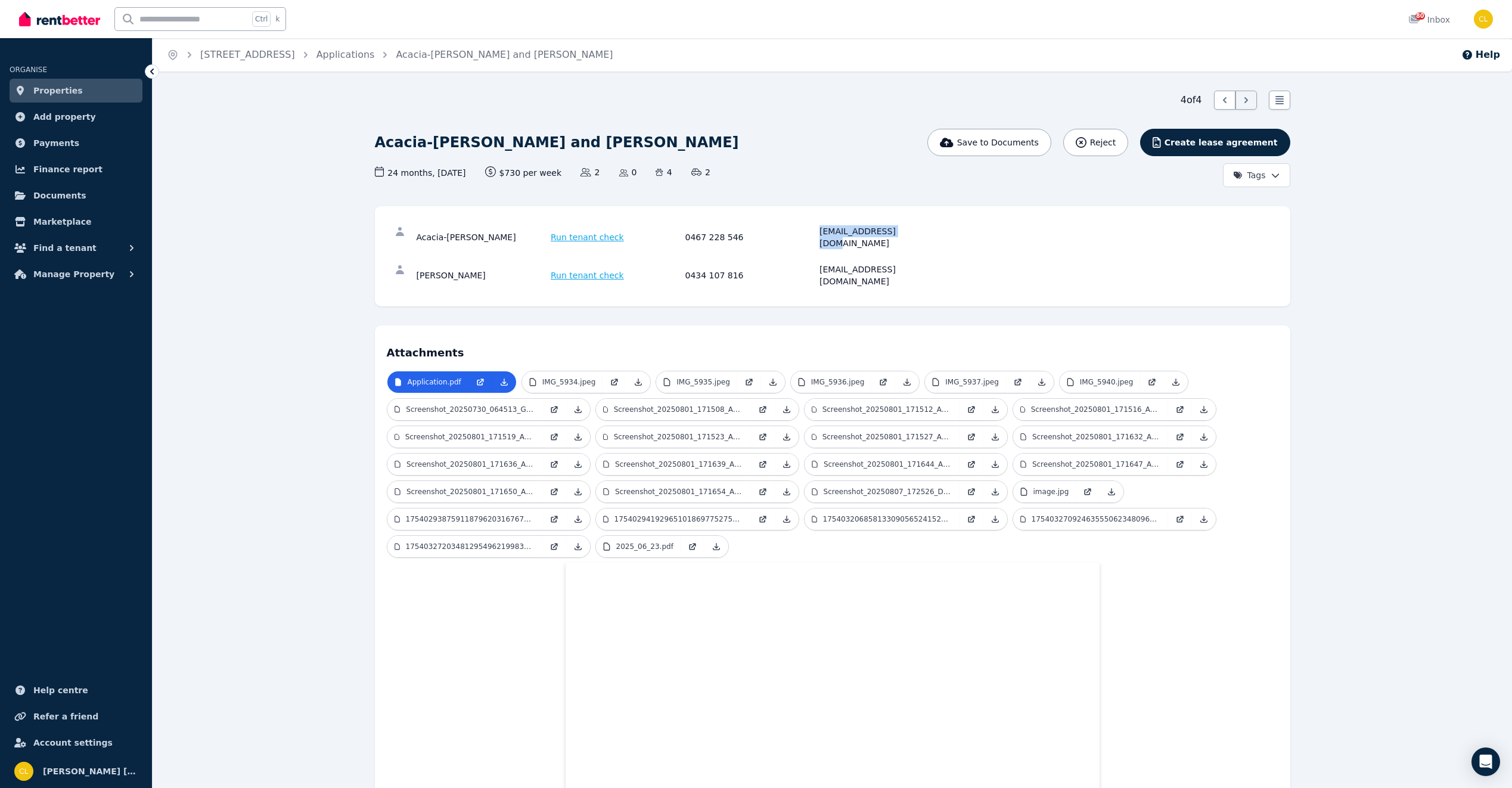
drag, startPoint x: 904, startPoint y: 232, endPoint x: 819, endPoint y: 235, distance: 85.1
click at [819, 235] on div "Acacia-[PERSON_NAME] Run tenant check 0467 228 546 [EMAIL_ADDRESS][DOMAIN_NAME]" at bounding box center [683, 237] width 534 height 24
drag, startPoint x: 819, startPoint y: 235, endPoint x: 847, endPoint y: 233, distance: 28.1
copy div "[EMAIL_ADDRESS][DOMAIN_NAME]"
